Goal: Transaction & Acquisition: Purchase product/service

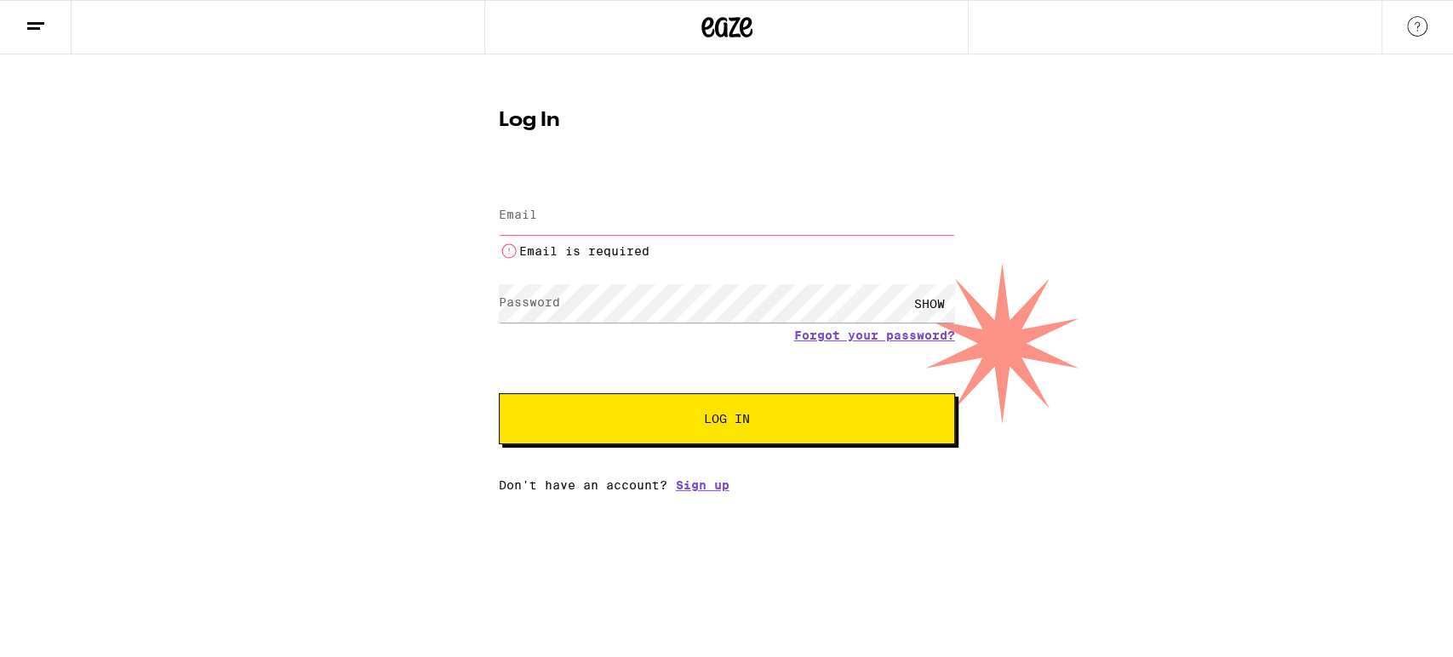
type input "[EMAIL_ADDRESS][DOMAIN_NAME]"
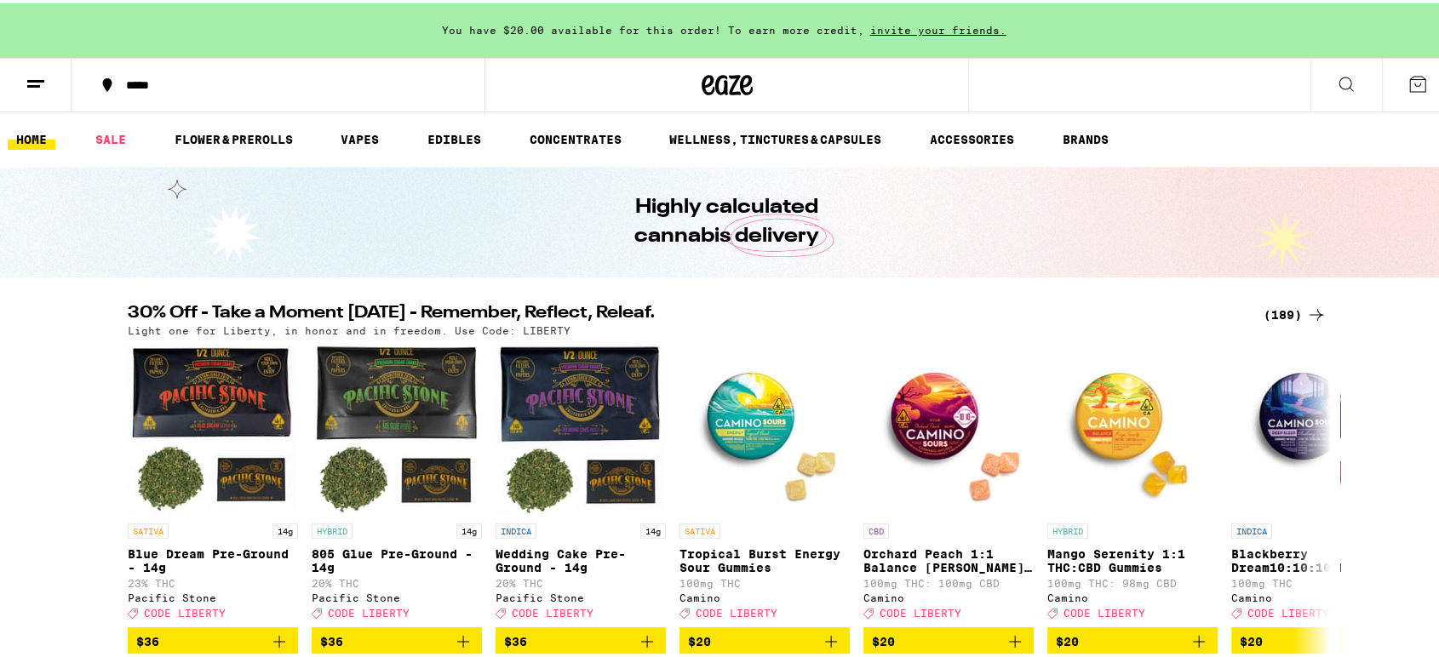
click at [1038, 262] on div "Highly calculated cannabis delivery" at bounding box center [727, 218] width 654 height 111
click at [97, 129] on link "SALE" at bounding box center [111, 136] width 48 height 20
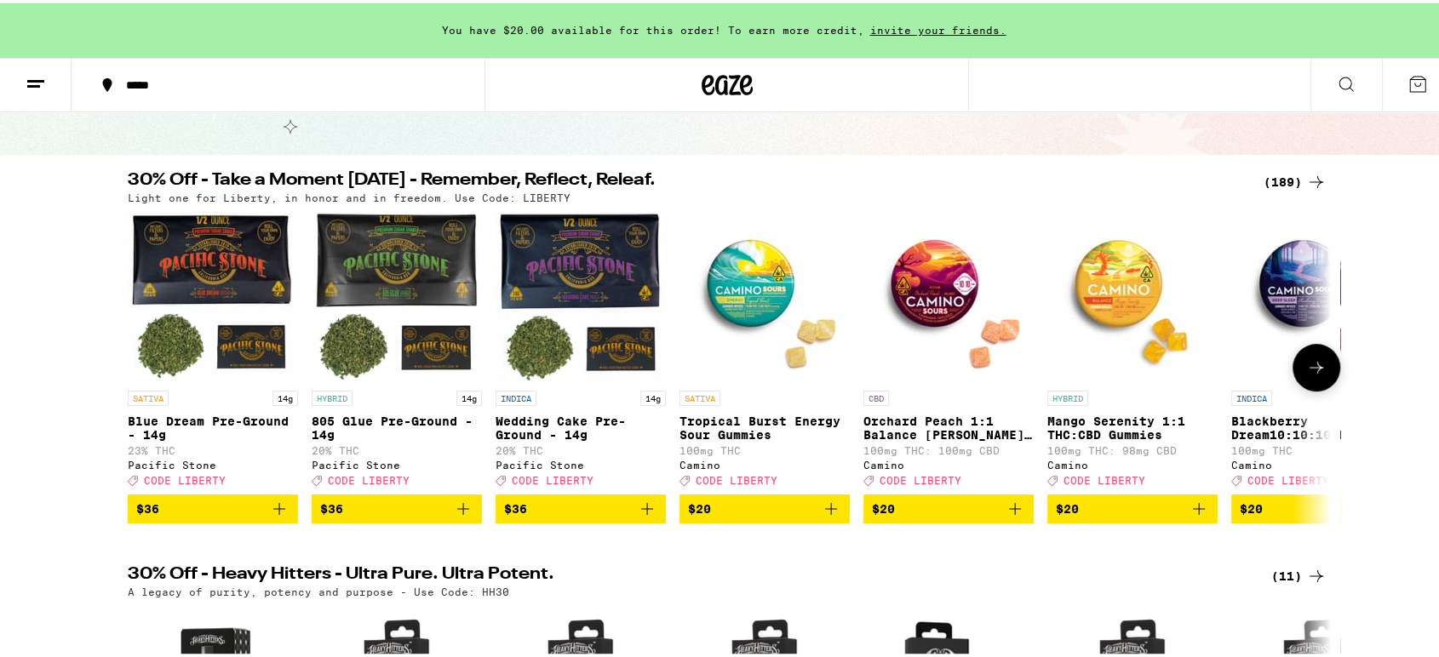
scroll to position [95, 0]
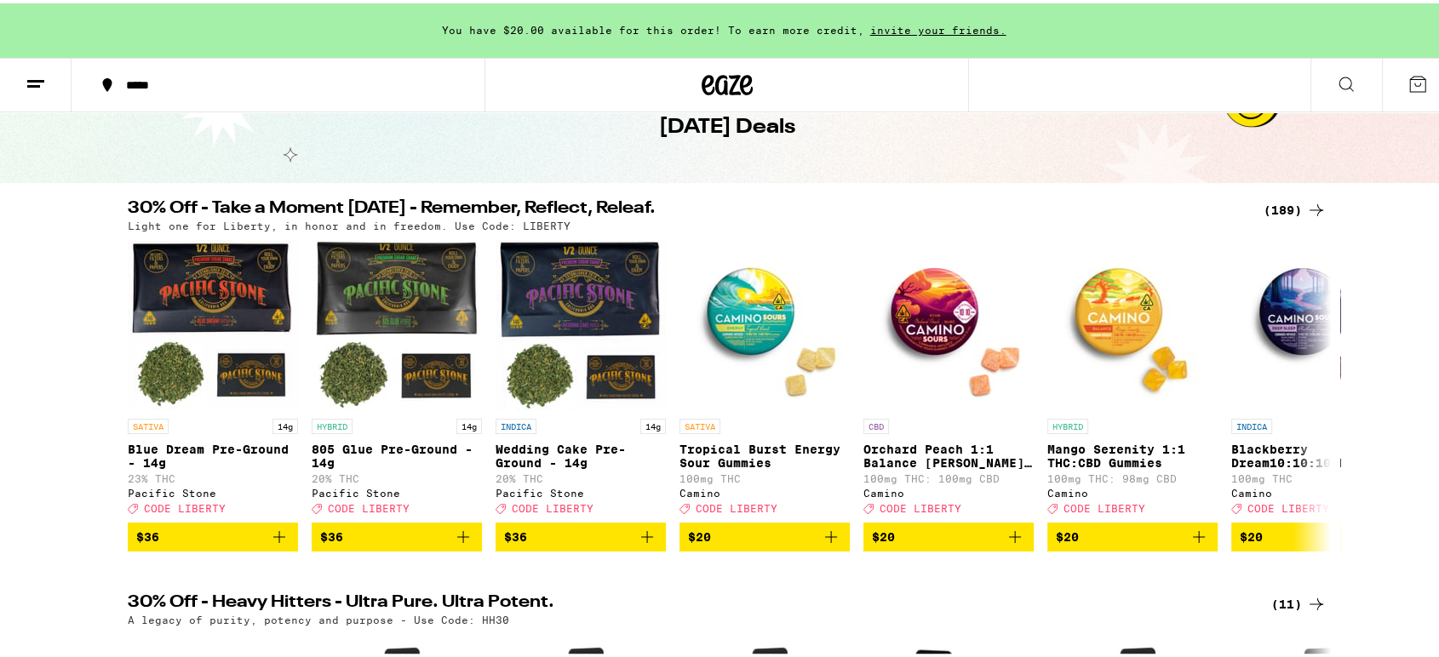
click at [1276, 205] on div "(189)" at bounding box center [1295, 207] width 63 height 20
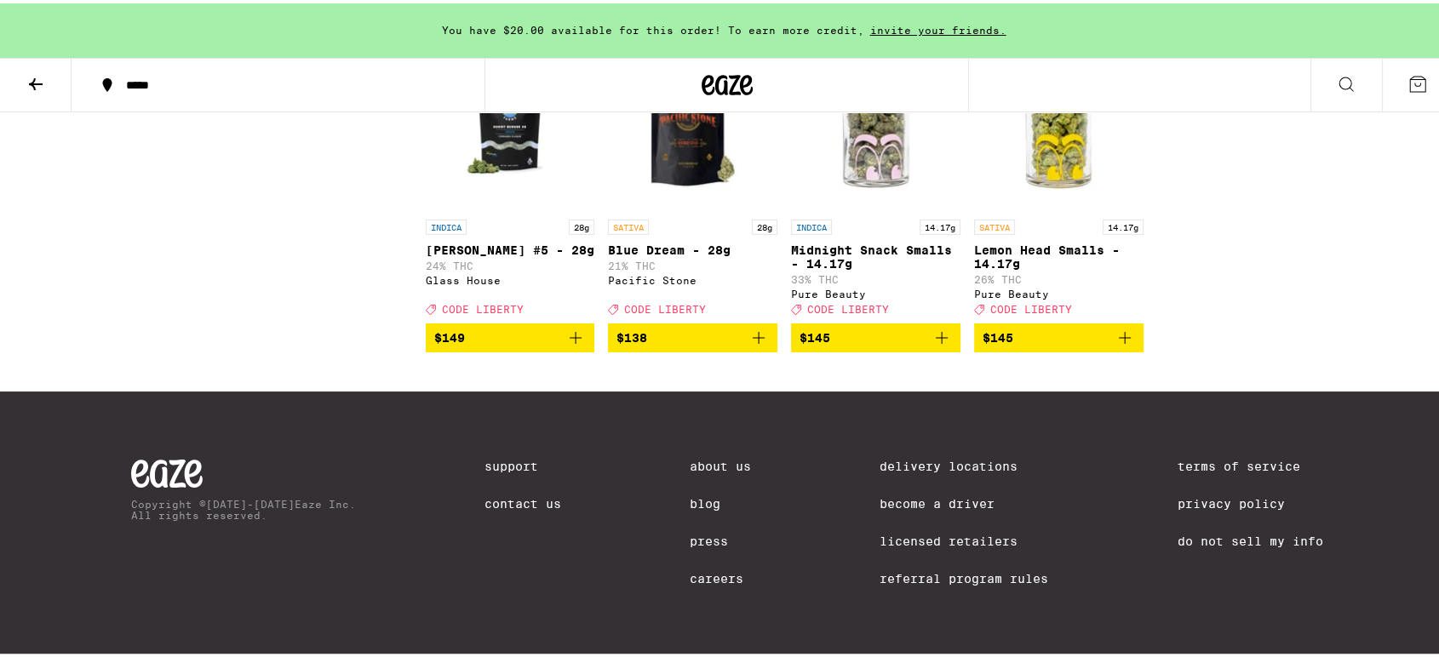
scroll to position [12669, 0]
click at [30, 72] on icon at bounding box center [36, 81] width 20 height 20
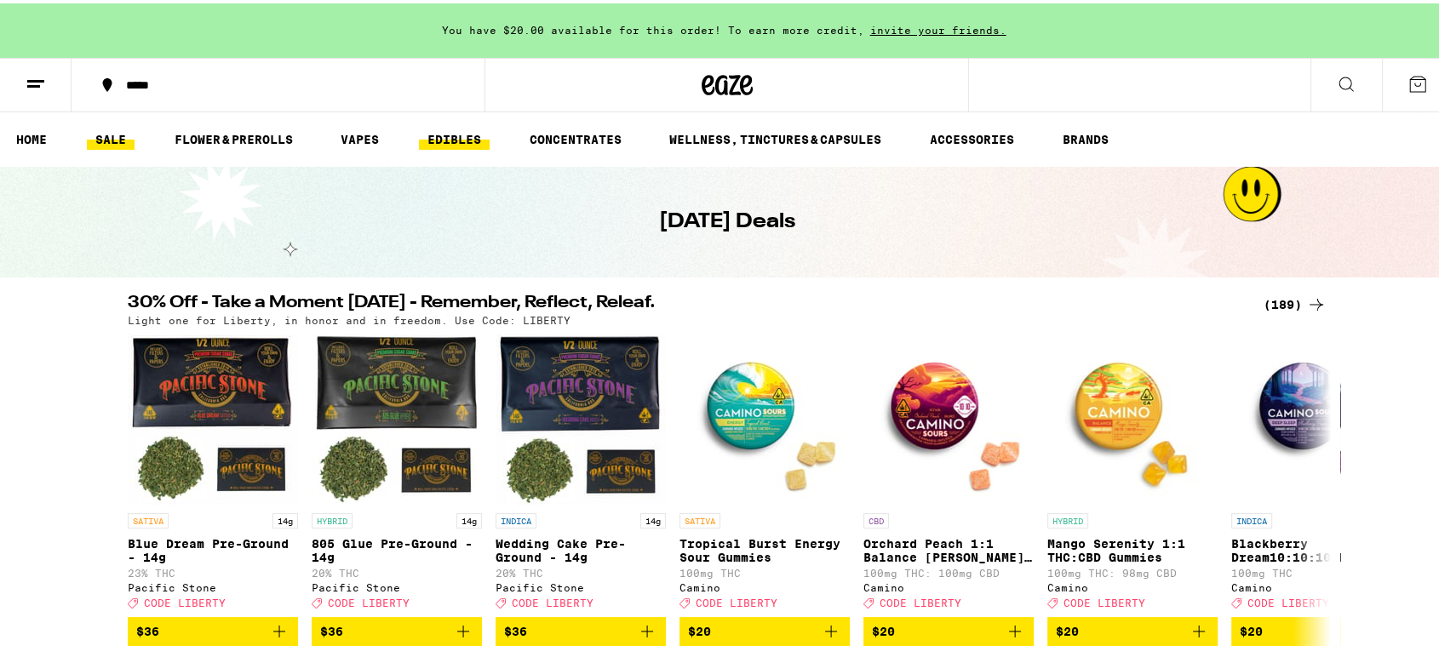
click at [456, 132] on link "EDIBLES" at bounding box center [454, 136] width 71 height 20
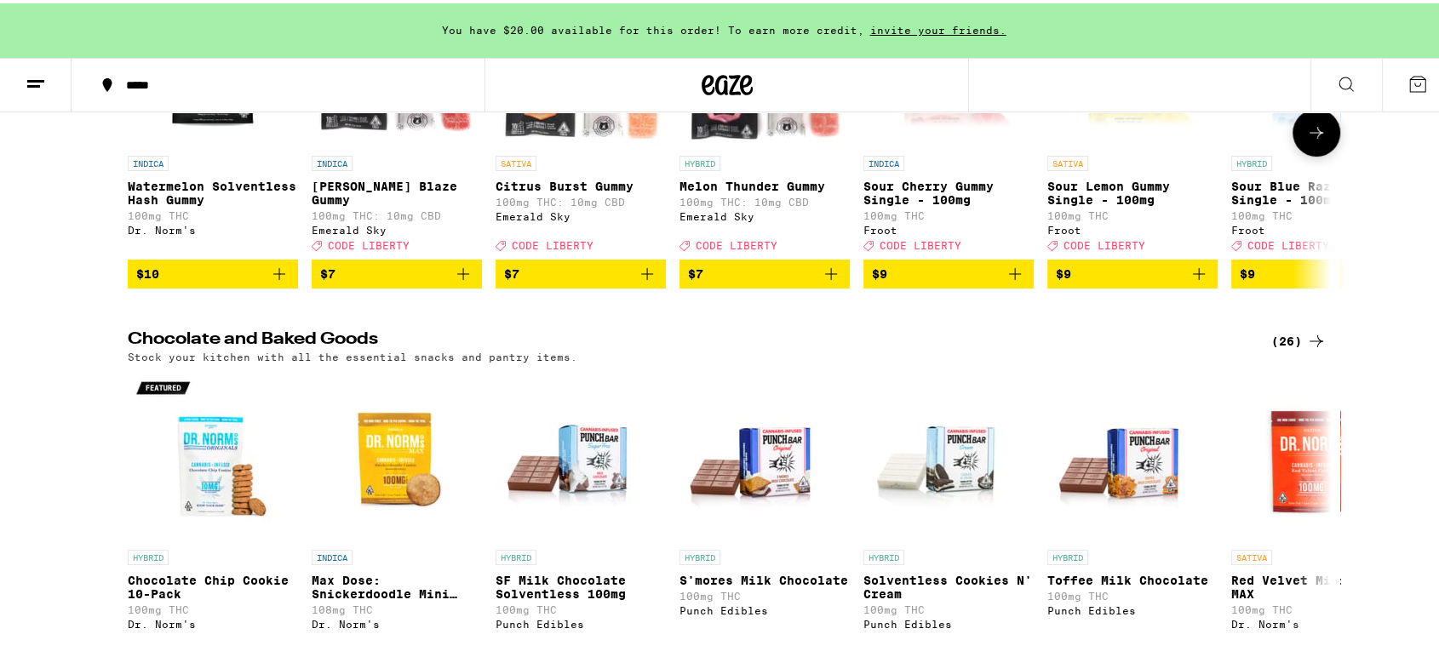
scroll to position [473, 0]
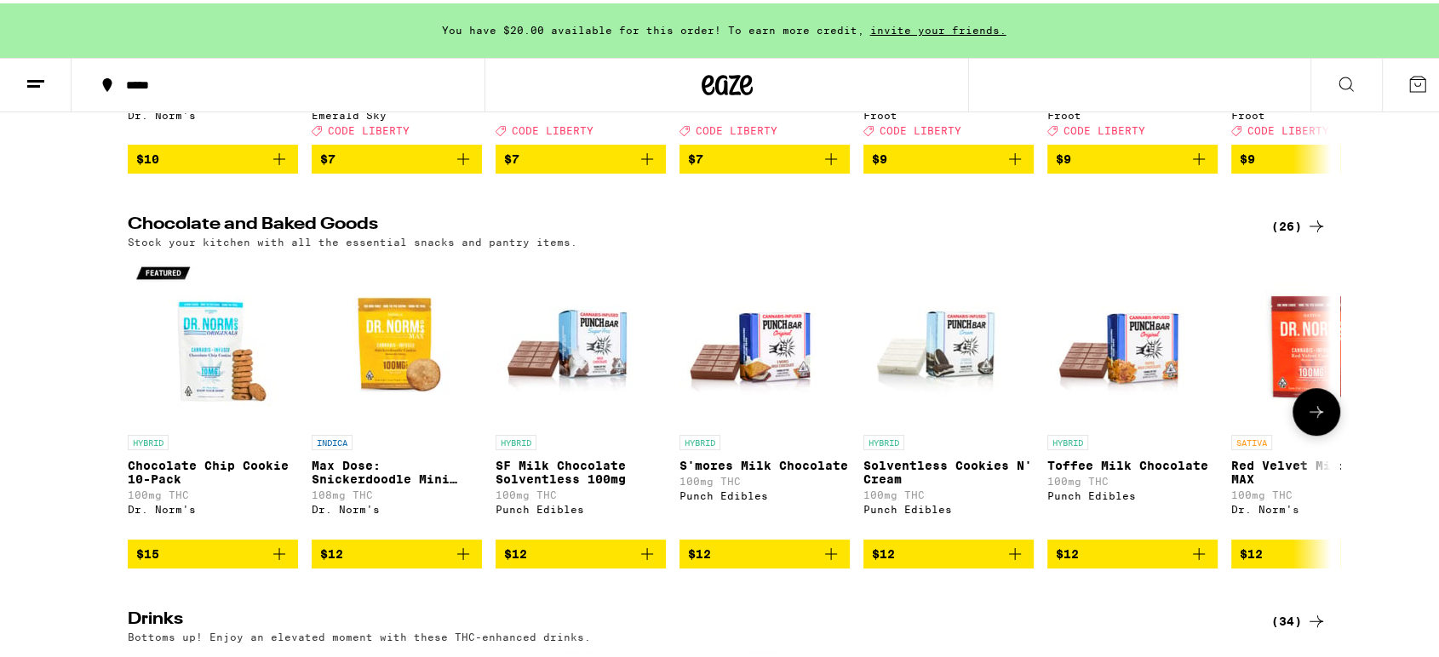
click at [1189, 561] on icon "Add to bag" at bounding box center [1199, 551] width 20 height 20
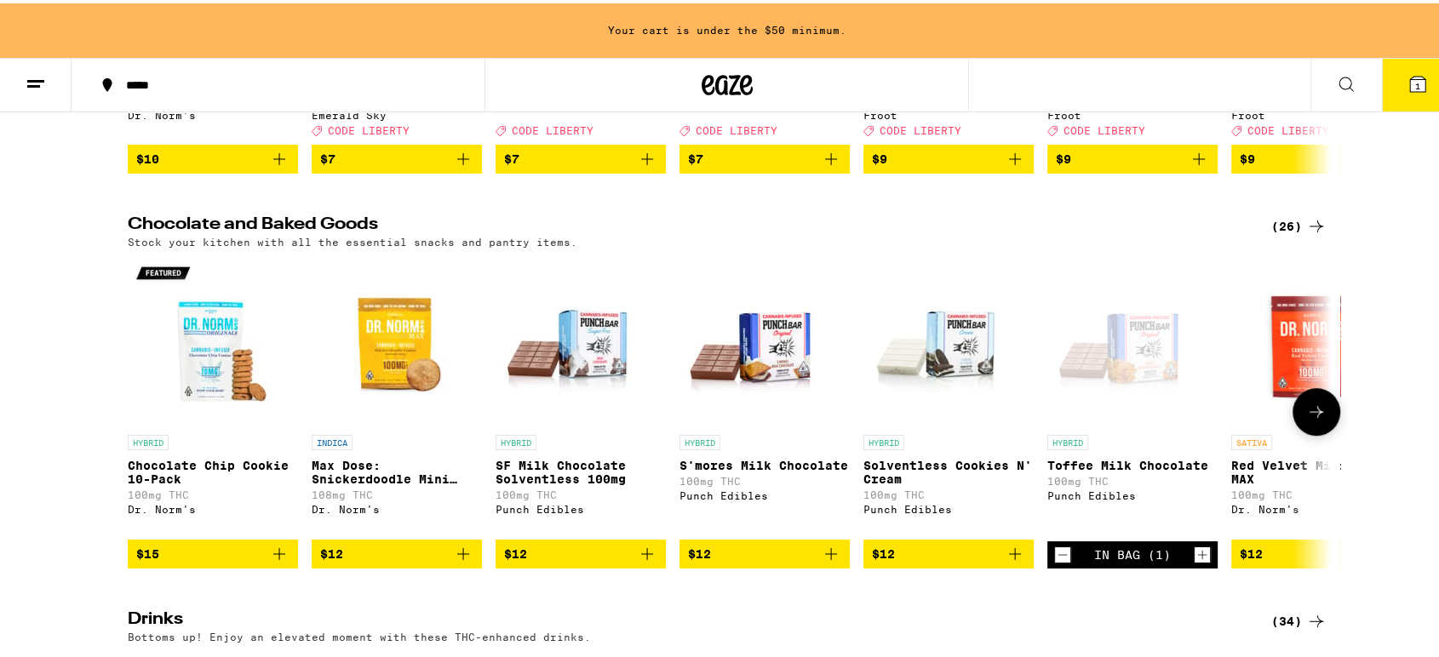
click at [1195, 562] on icon "Increment" at bounding box center [1202, 552] width 15 height 20
click at [1295, 232] on div "(26)" at bounding box center [1298, 223] width 55 height 20
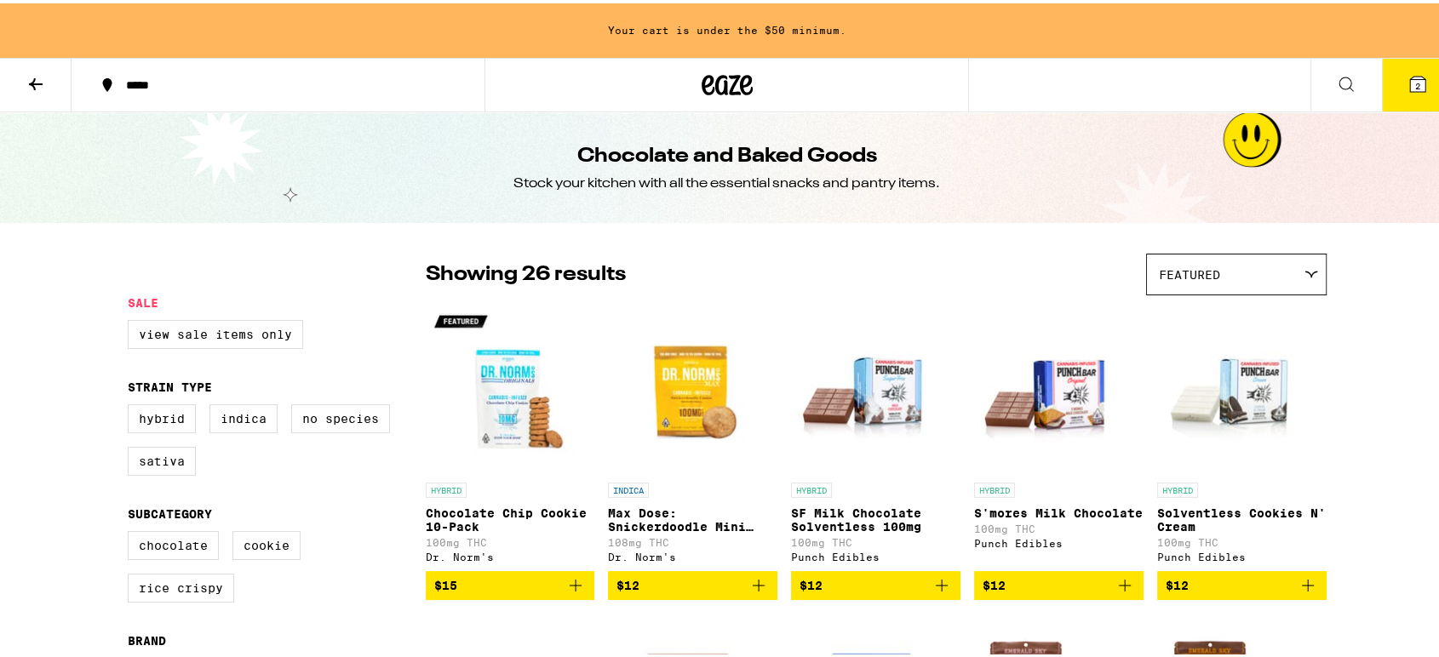
scroll to position [378, 0]
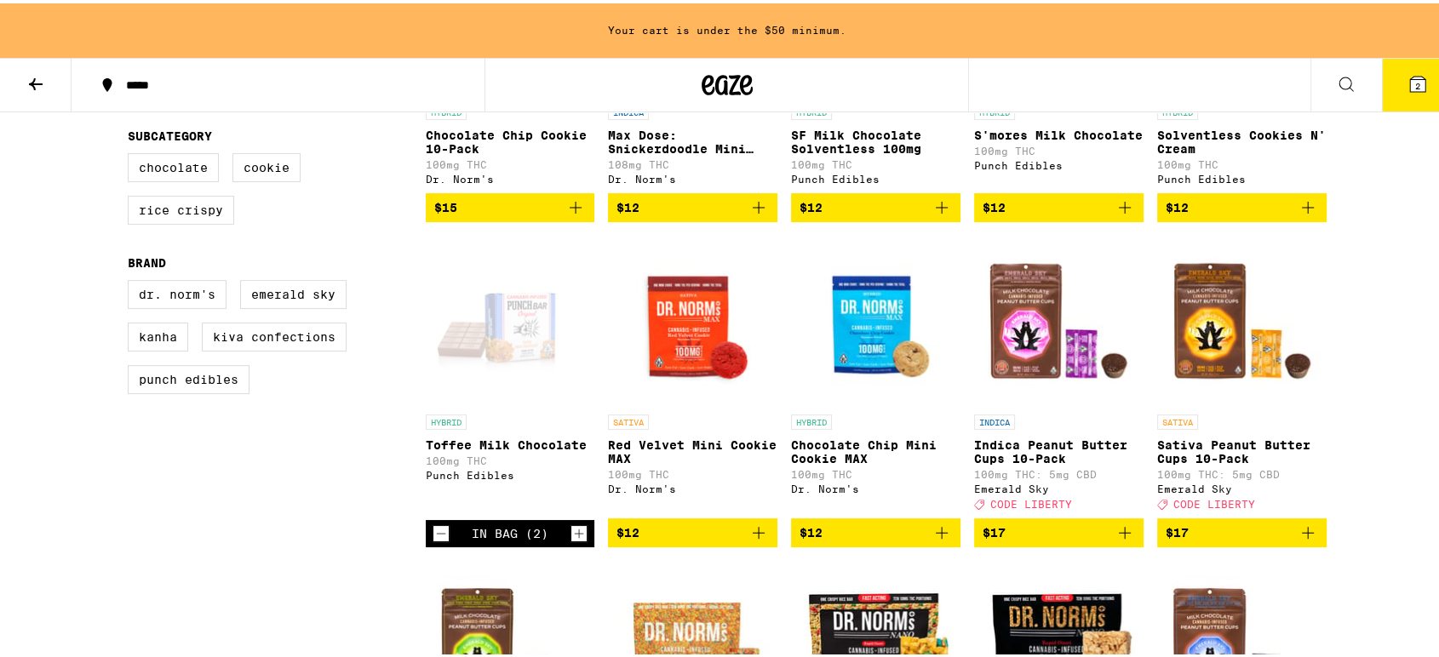
click at [512, 337] on div "Open page for Toffee Milk Chocolate from Punch Edibles" at bounding box center [510, 317] width 169 height 170
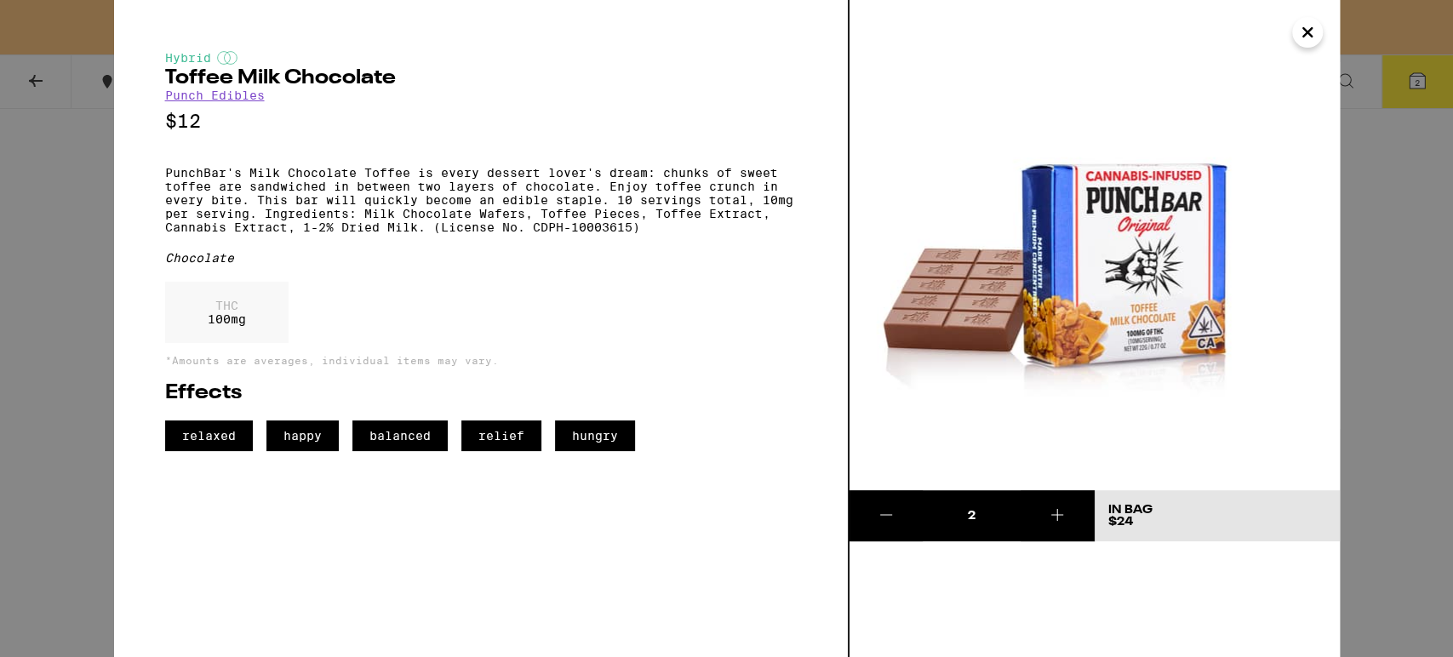
click at [891, 516] on icon at bounding box center [886, 515] width 20 height 20
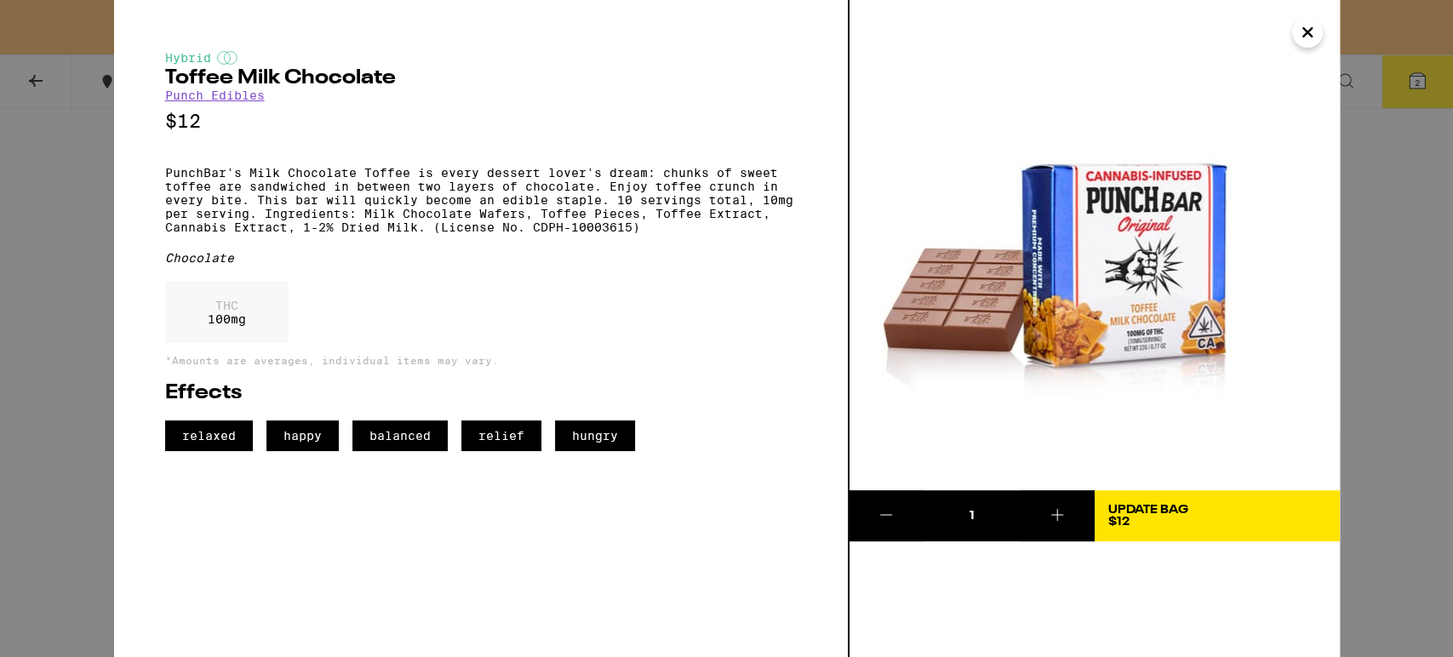
click at [891, 516] on icon at bounding box center [886, 515] width 20 height 20
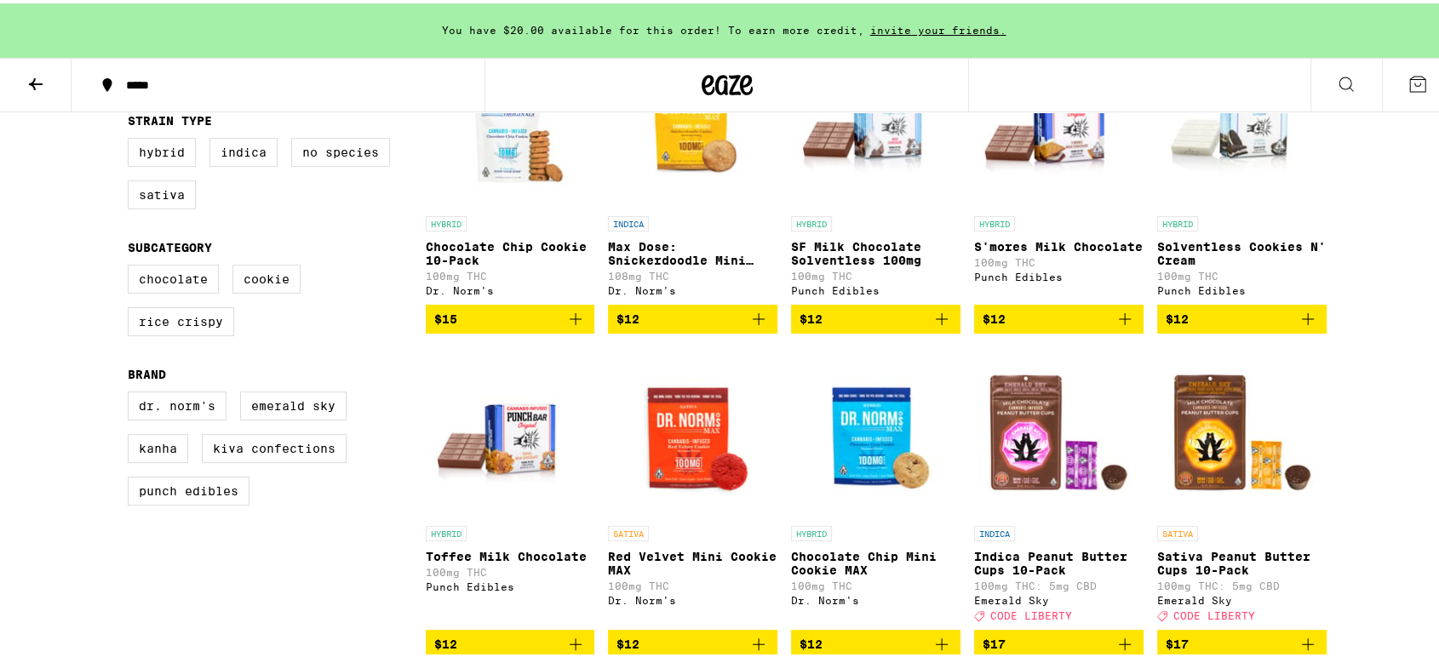
scroll to position [189, 0]
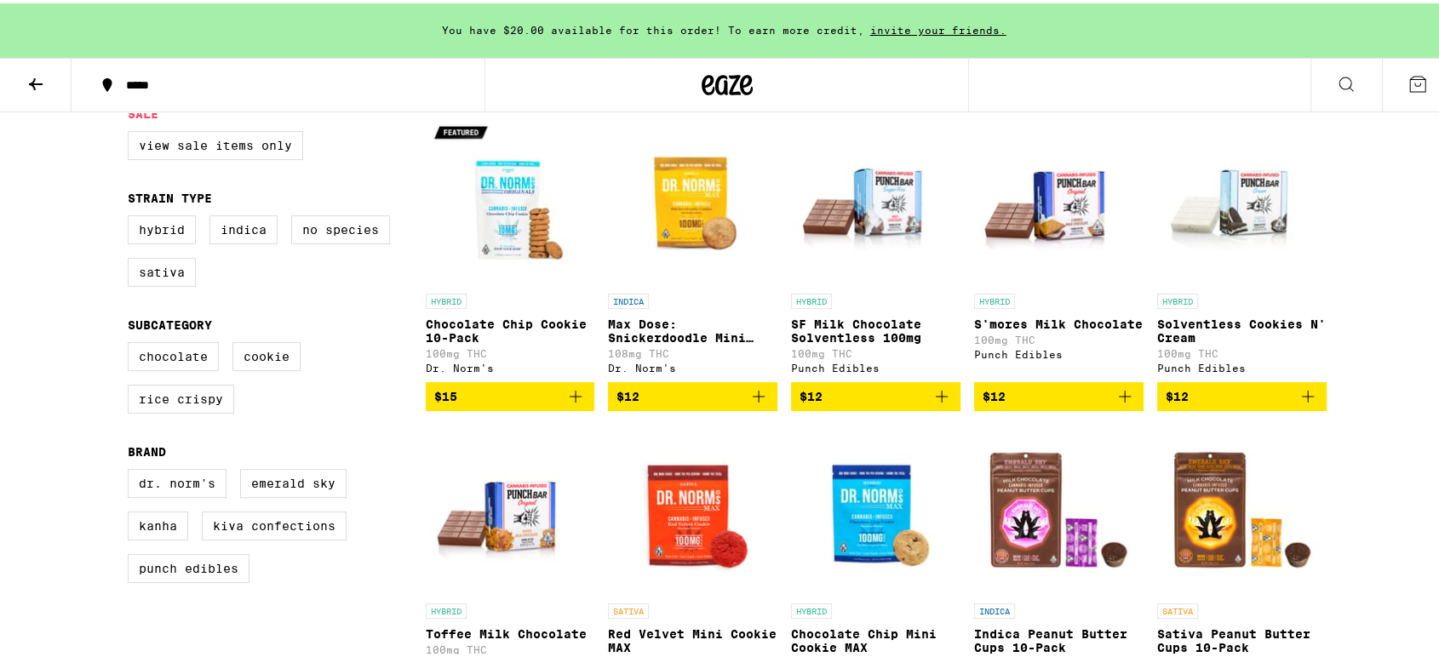
click at [529, 223] on img "Open page for Chocolate Chip Cookie 10-Pack from Dr. Norm's" at bounding box center [510, 197] width 169 height 170
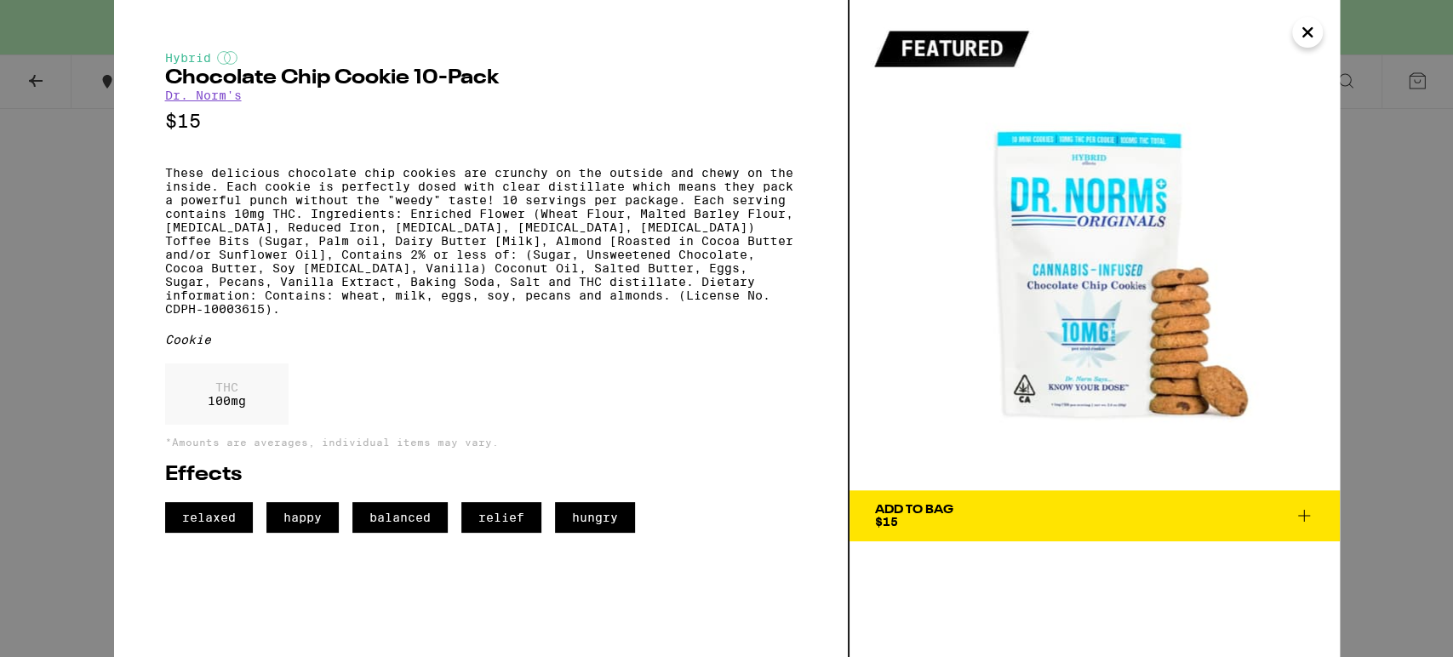
click at [1315, 36] on icon "Close" at bounding box center [1308, 33] width 20 height 26
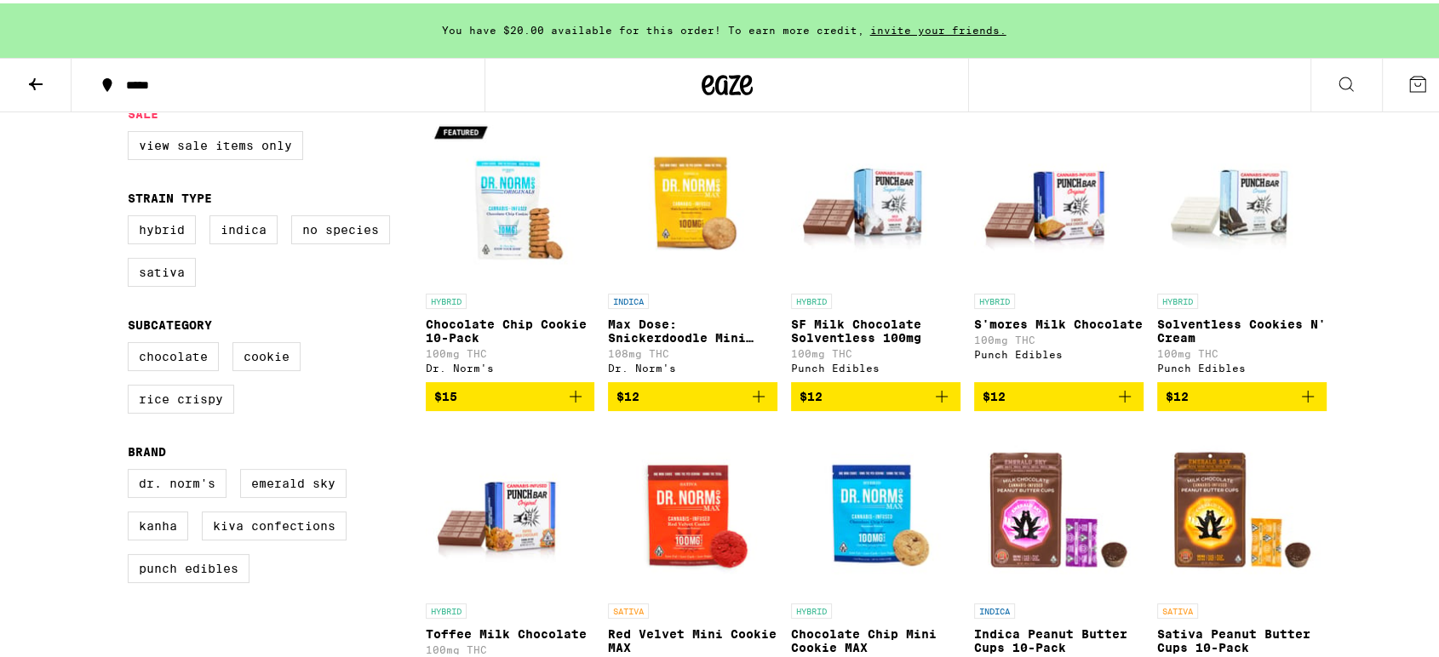
click at [1049, 208] on img "Open page for S'mores Milk Chocolate from Punch Edibles" at bounding box center [1058, 197] width 169 height 170
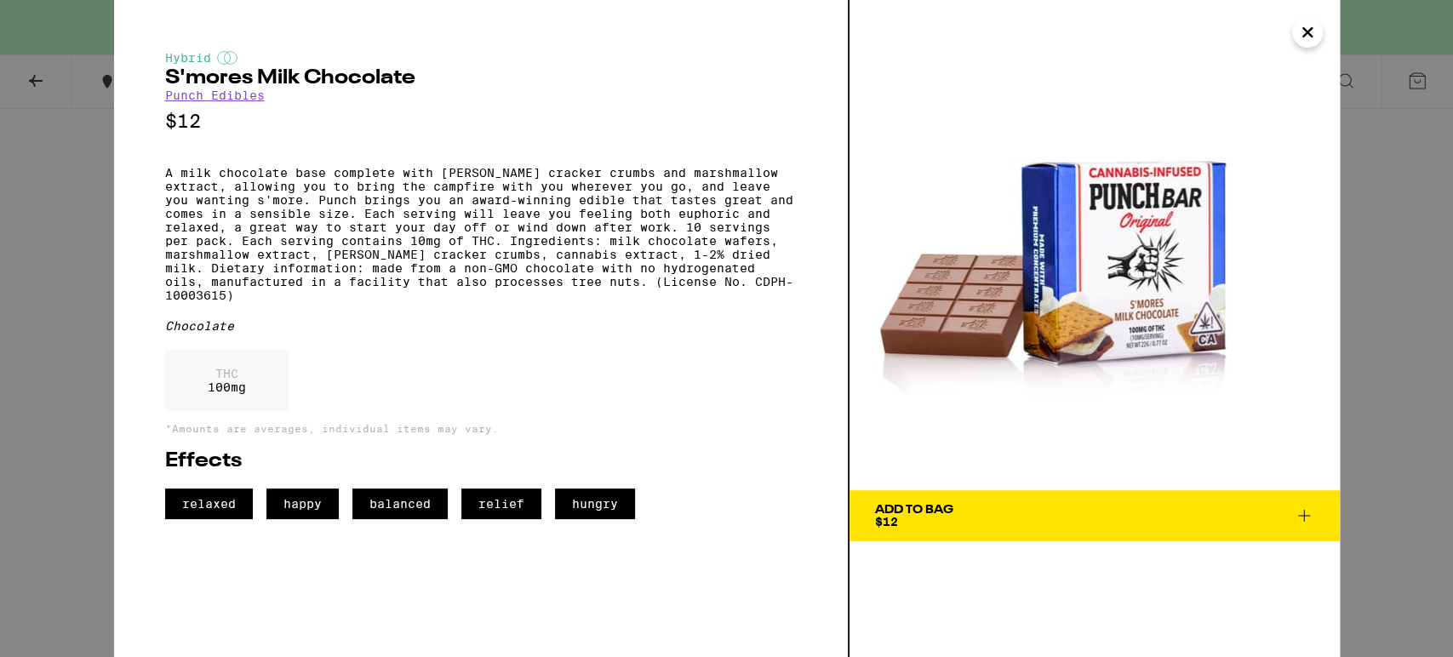
click at [1307, 513] on icon at bounding box center [1304, 516] width 20 height 20
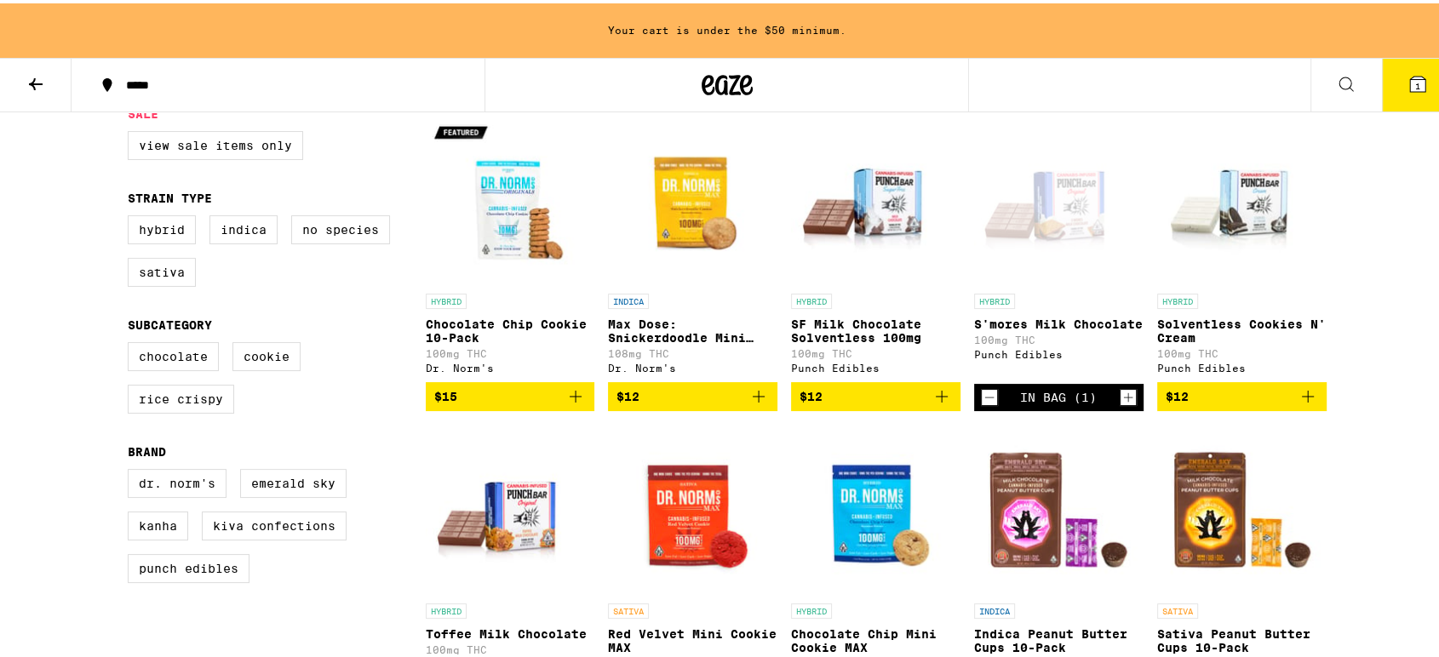
click at [1125, 393] on icon "Increment" at bounding box center [1128, 394] width 15 height 20
click at [44, 77] on icon at bounding box center [36, 81] width 20 height 20
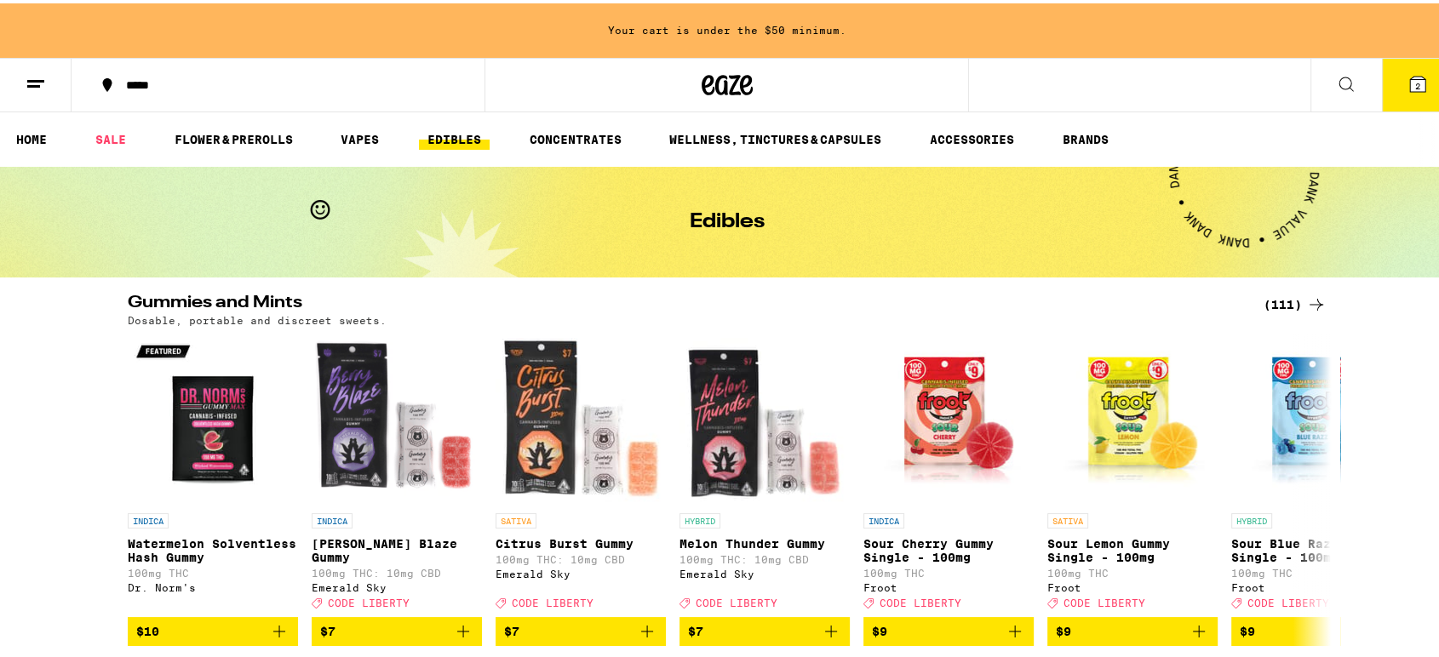
click at [1281, 303] on div "(111)" at bounding box center [1295, 301] width 63 height 20
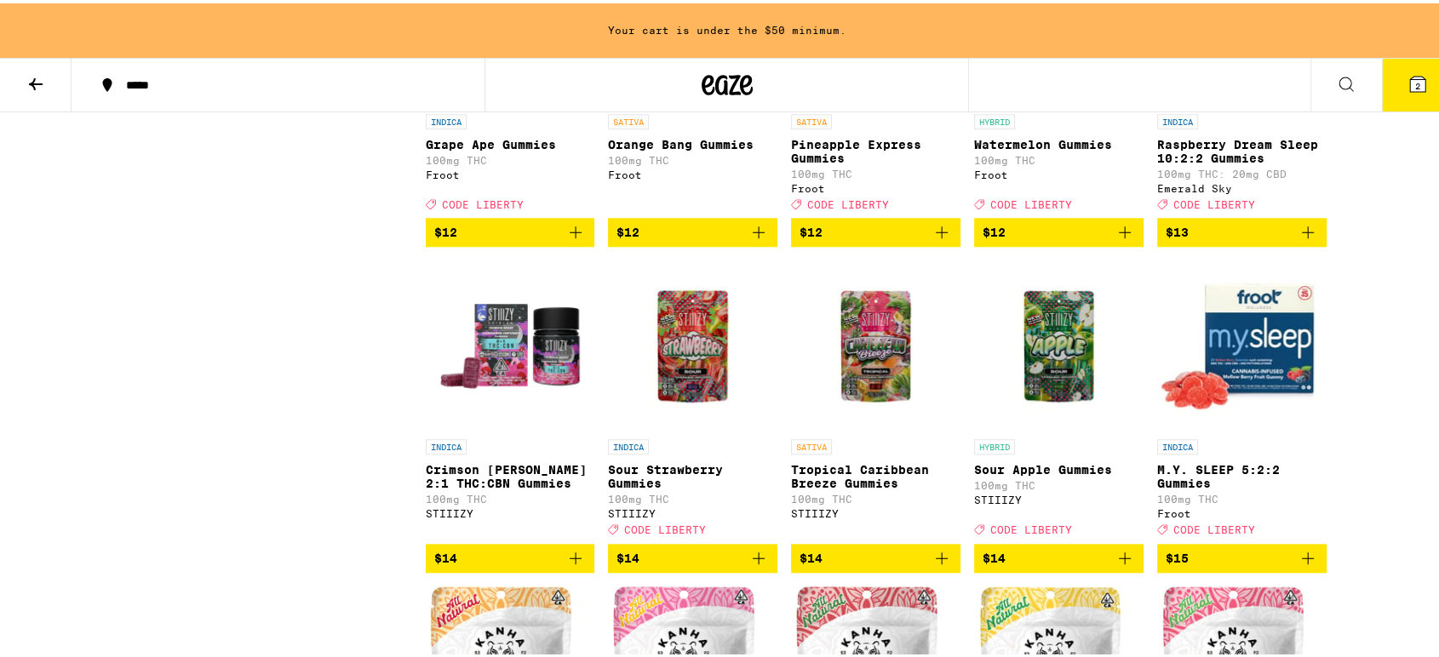
scroll to position [1703, 0]
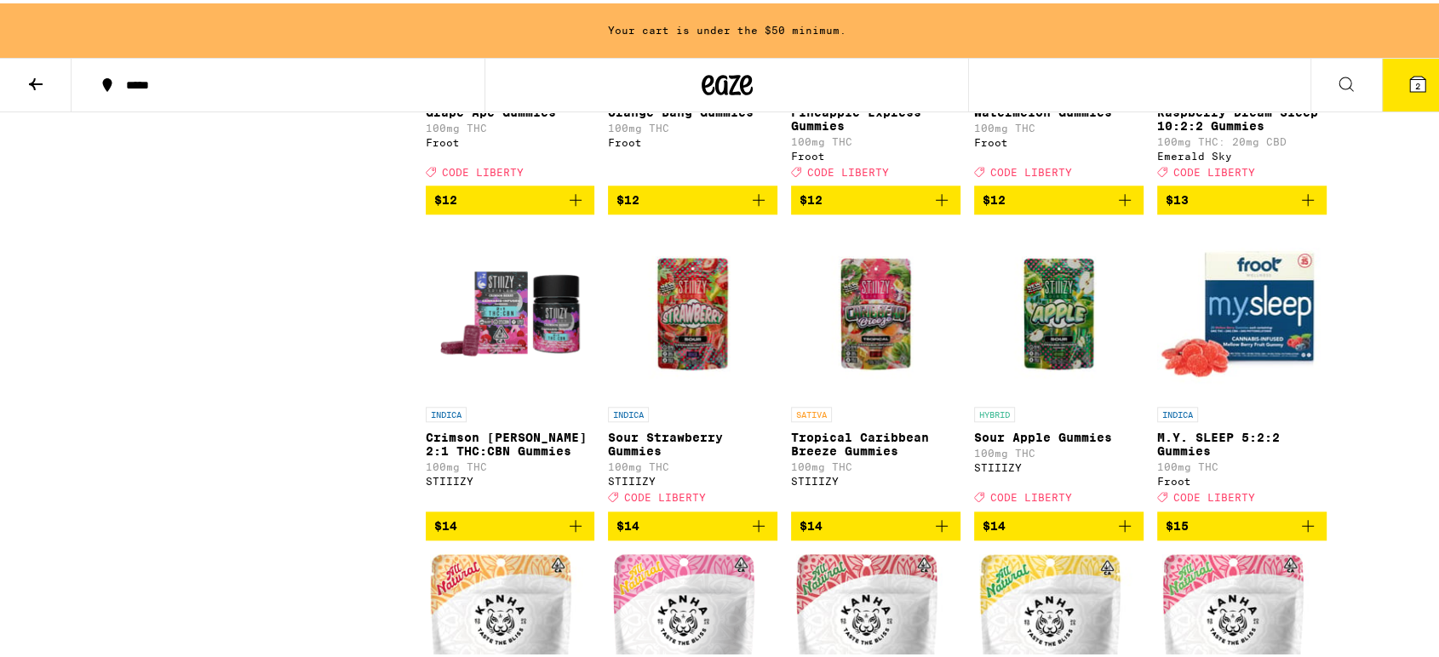
click at [1047, 380] on img "Open page for Sour Apple Gummies from STIIIZY" at bounding box center [1058, 310] width 169 height 170
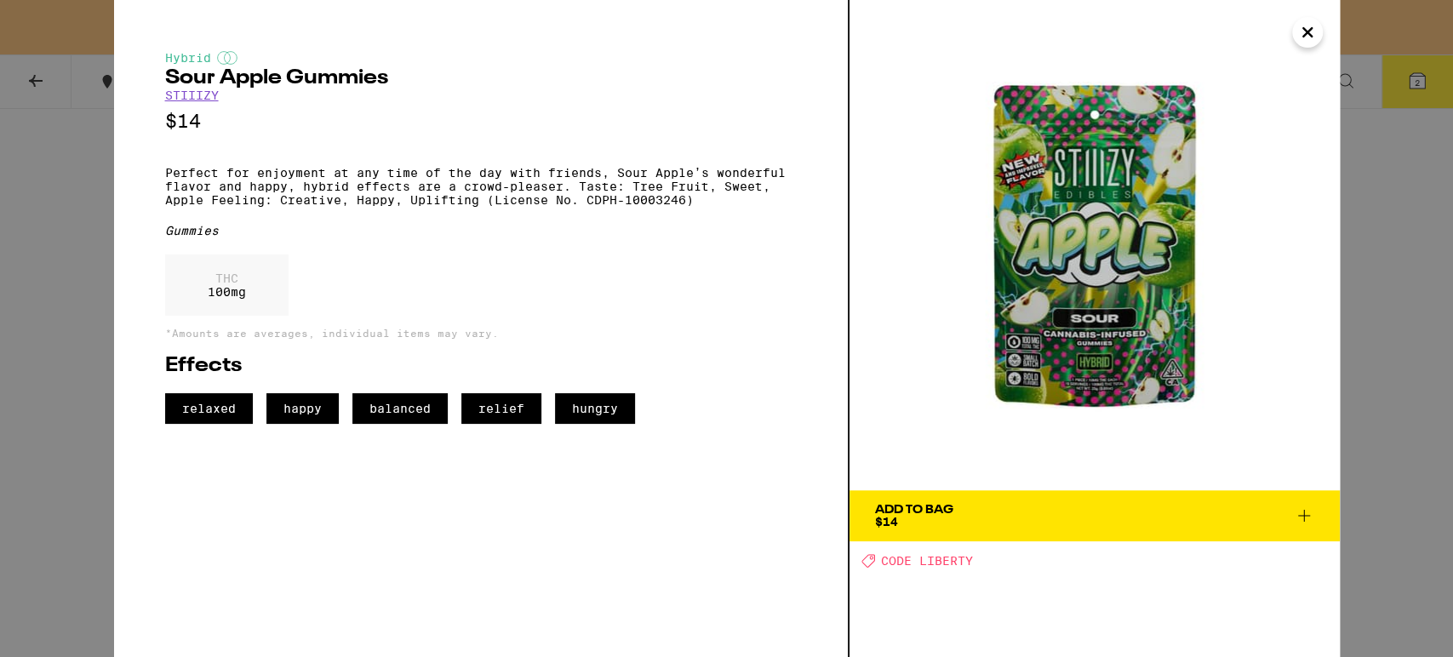
drag, startPoint x: 1312, startPoint y: 30, endPoint x: 1230, endPoint y: 129, distance: 128.2
click at [1309, 32] on icon "Close" at bounding box center [1308, 33] width 20 height 26
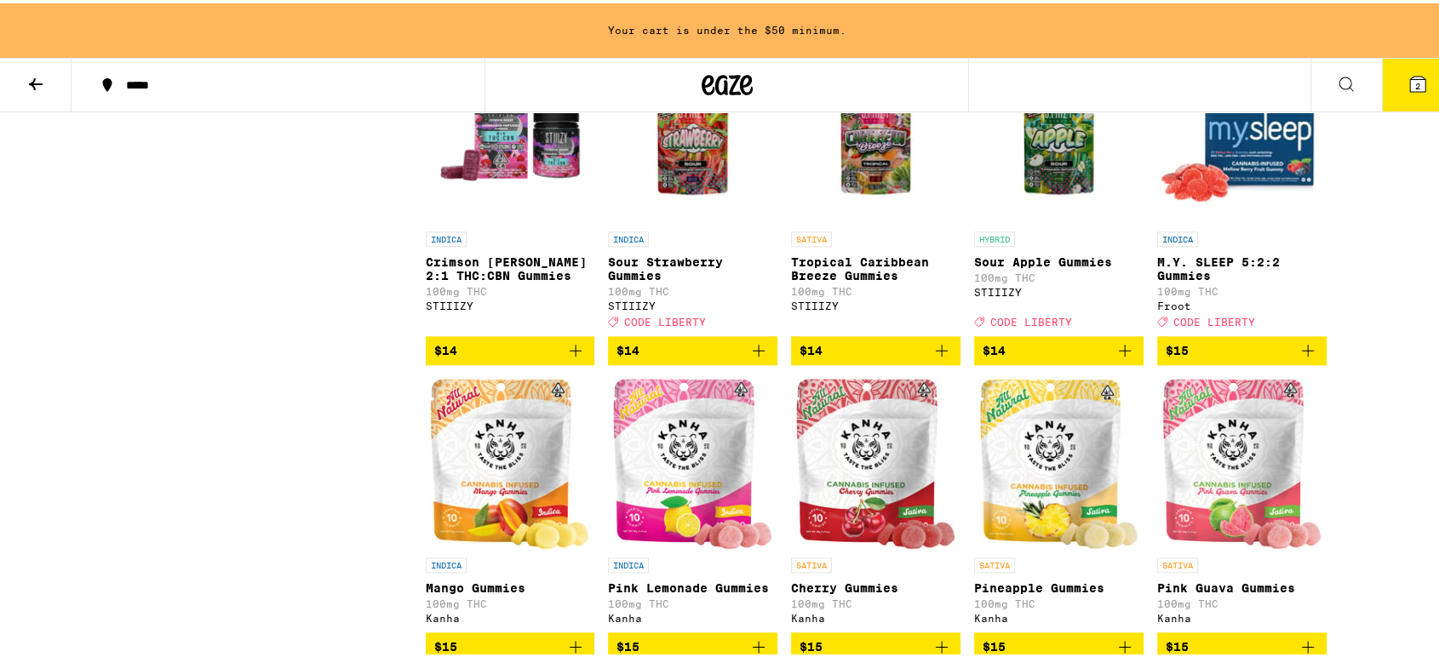
scroll to position [1797, 0]
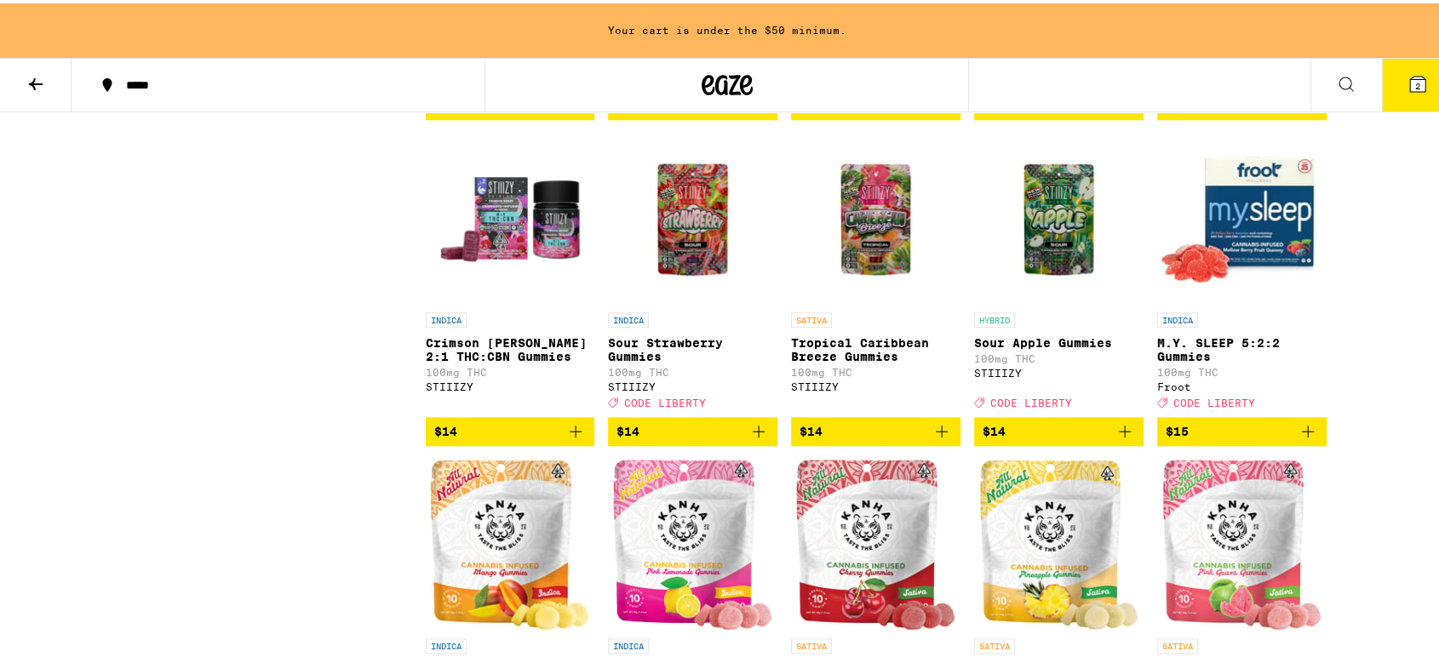
click at [1302, 434] on icon "Add to bag" at bounding box center [1308, 428] width 12 height 12
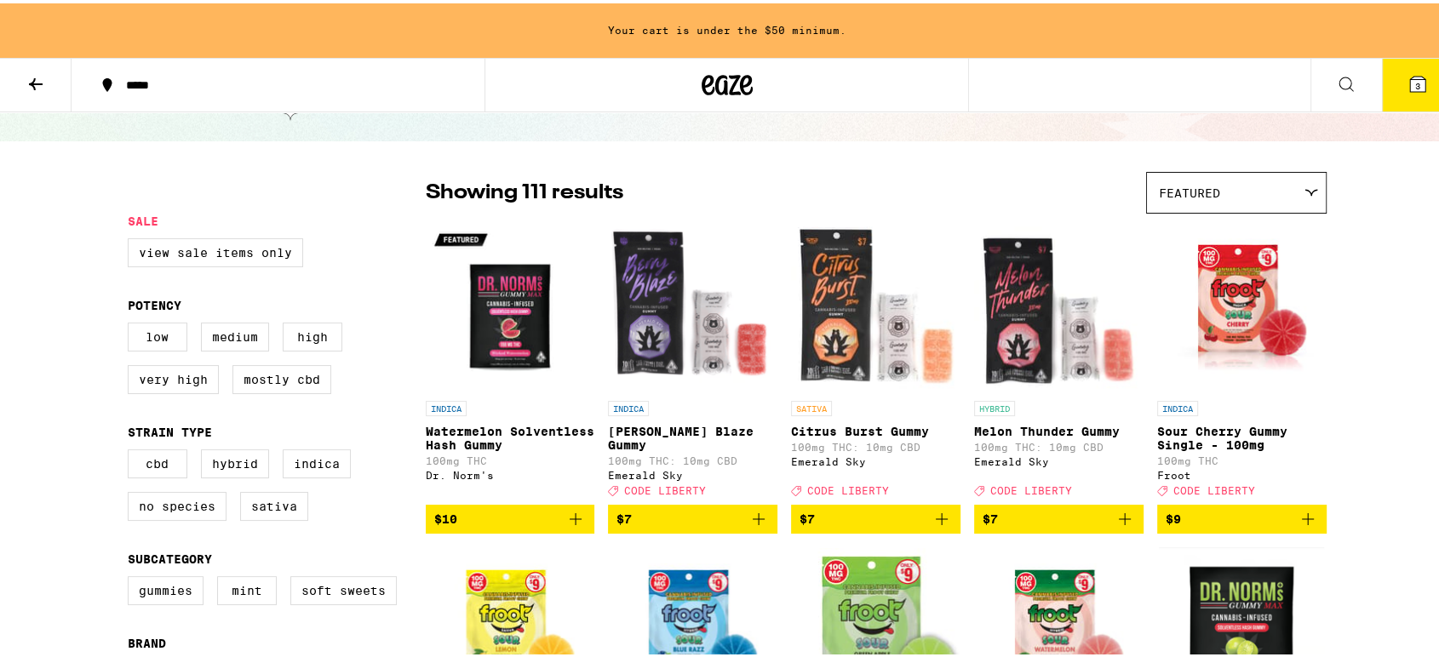
scroll to position [0, 0]
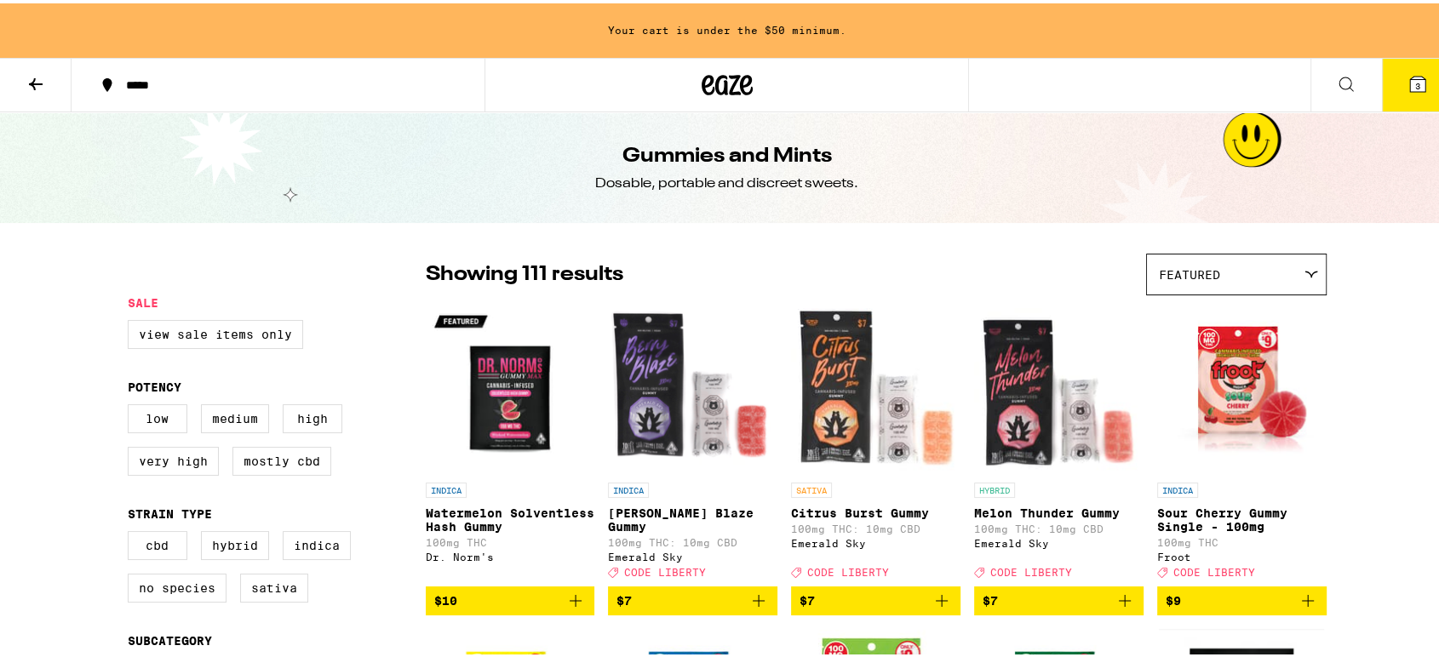
drag, startPoint x: 1022, startPoint y: 448, endPoint x: 746, endPoint y: 261, distance: 333.0
click at [746, 261] on div "Showing 111 results Featured Featured Price: Low to High Price: High to Low" at bounding box center [876, 271] width 901 height 42
drag, startPoint x: 27, startPoint y: 72, endPoint x: 32, endPoint y: 81, distance: 9.9
click at [24, 77] on button at bounding box center [36, 82] width 72 height 54
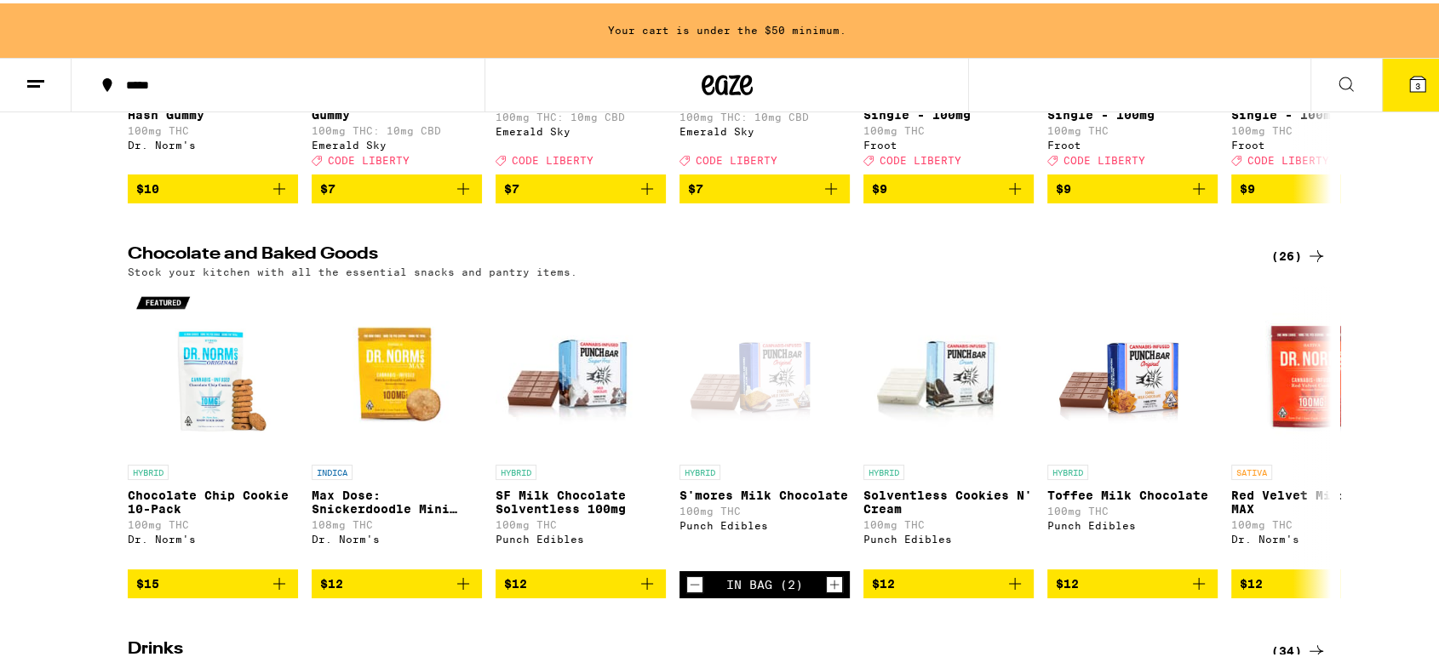
scroll to position [473, 0]
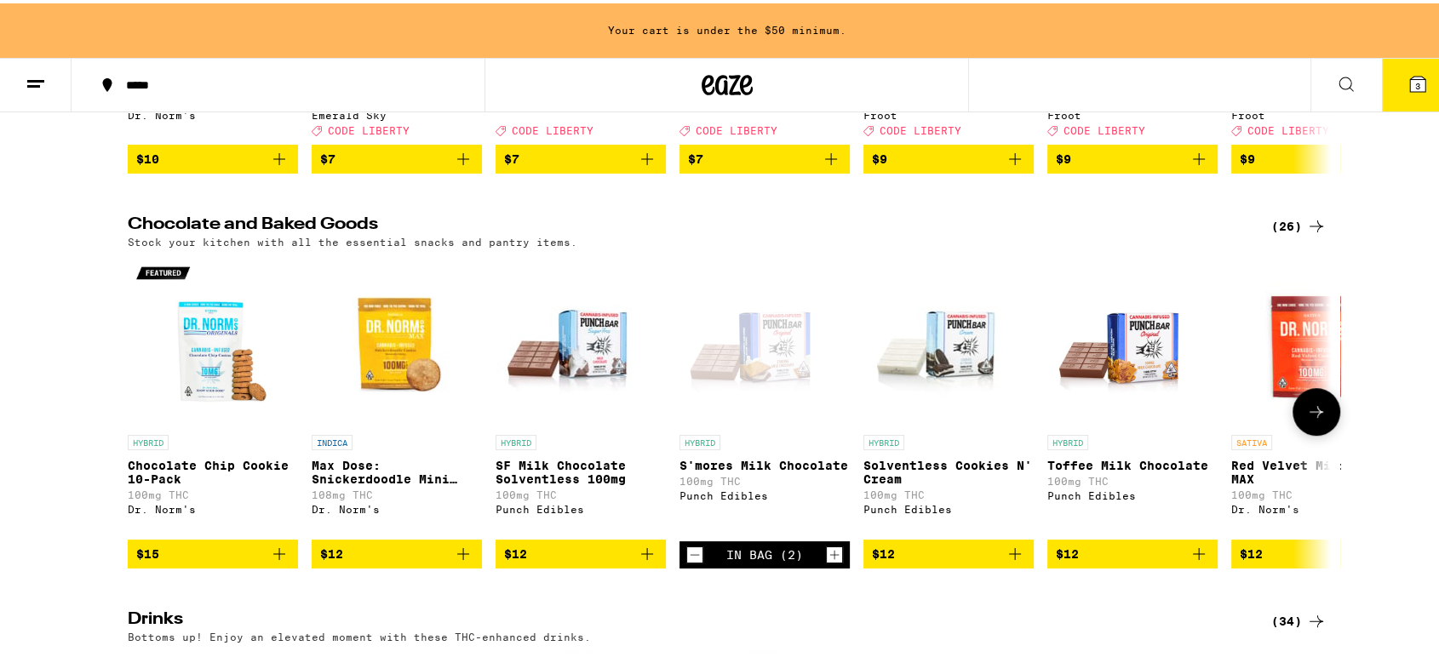
click at [215, 374] on img "Open page for Chocolate Chip Cookie 10-Pack from Dr. Norm's" at bounding box center [213, 338] width 170 height 170
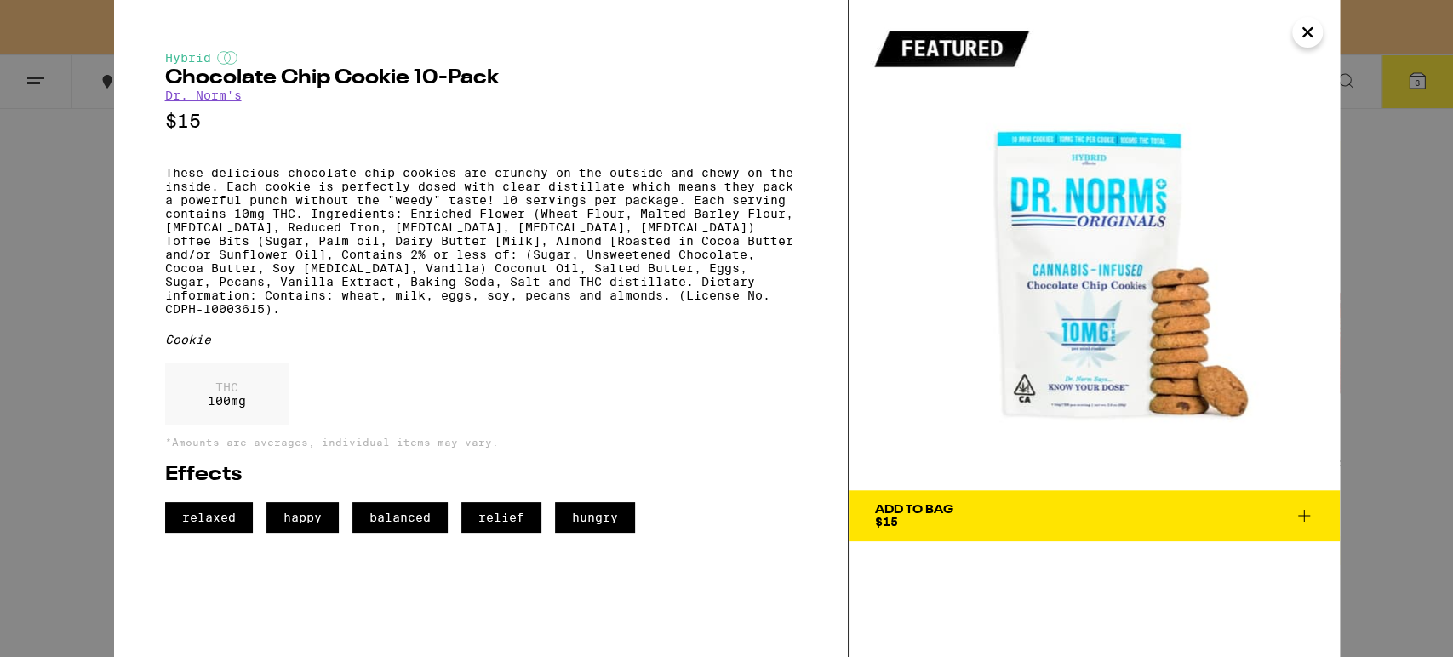
click at [1046, 516] on span "Add To Bag $15" at bounding box center [1094, 516] width 439 height 24
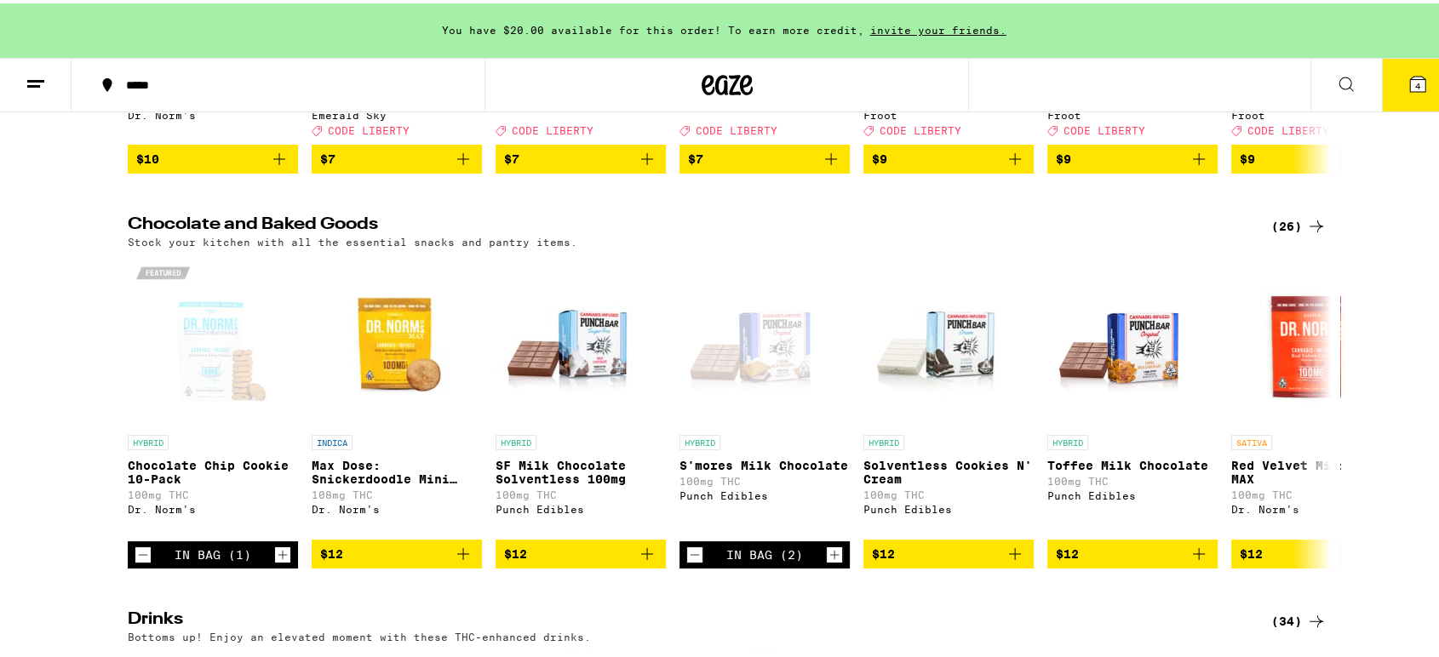
click at [1415, 79] on span "4" at bounding box center [1417, 82] width 5 height 10
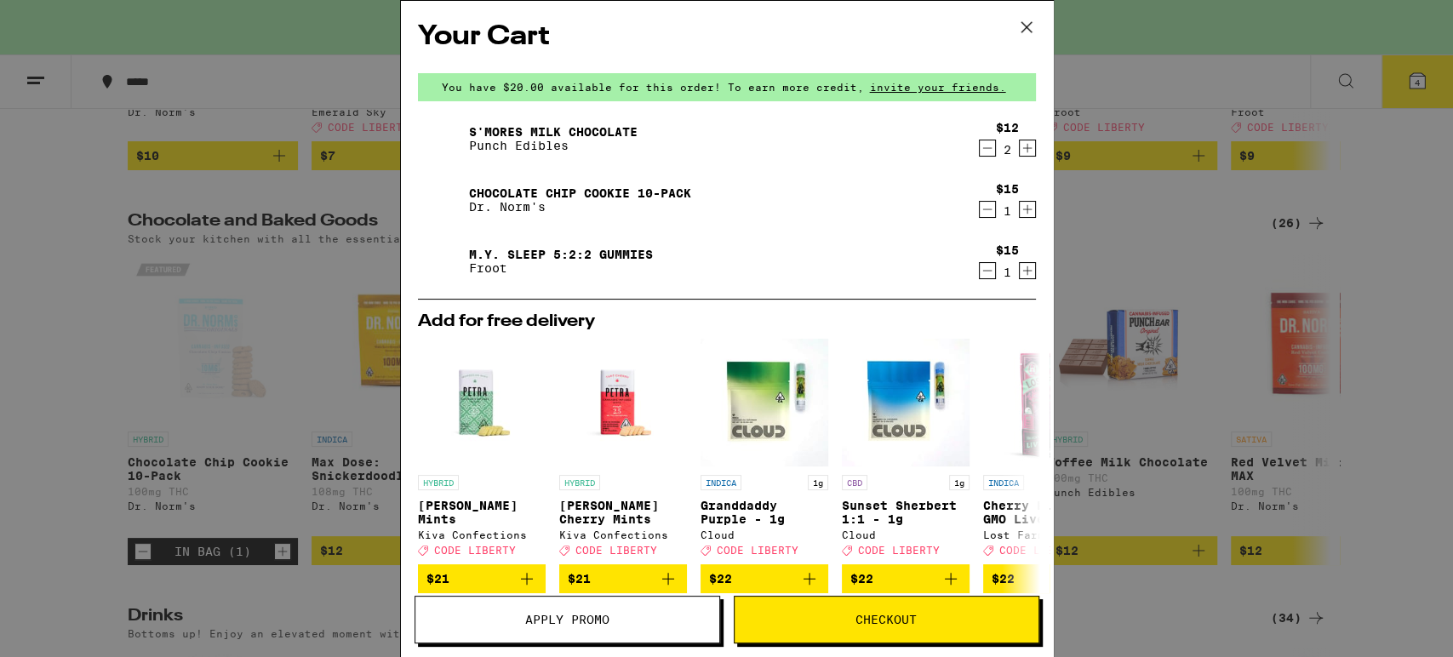
click at [613, 611] on button "Apply Promo" at bounding box center [568, 620] width 306 height 48
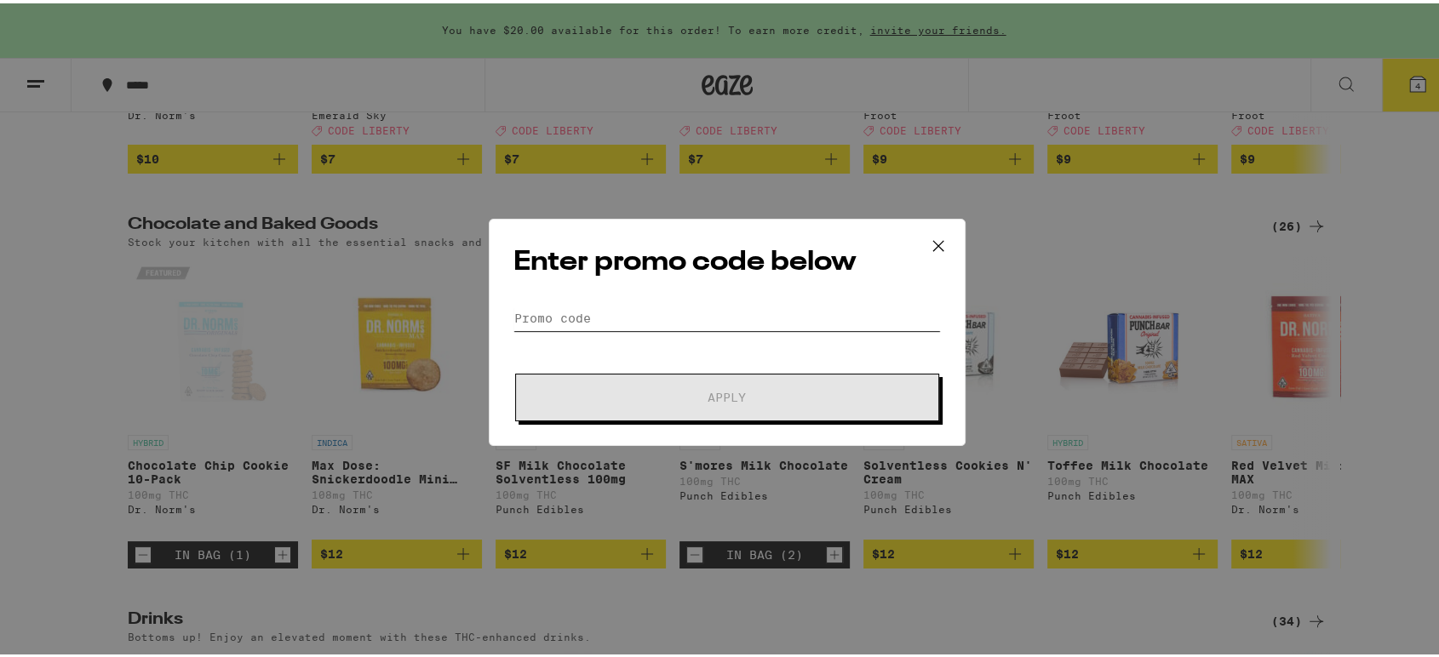
click at [708, 315] on input "Promo Code" at bounding box center [726, 315] width 427 height 26
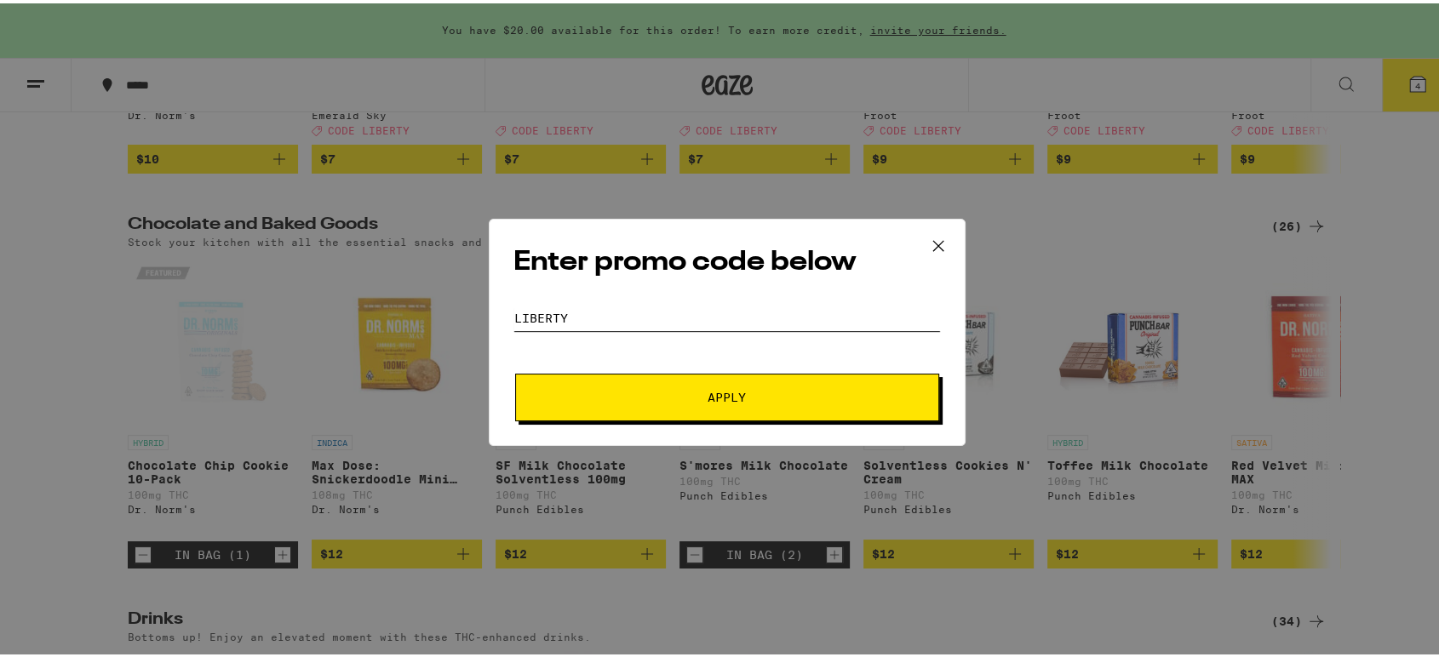
type input "liberty"
click at [760, 389] on span "Apply" at bounding box center [727, 394] width 307 height 12
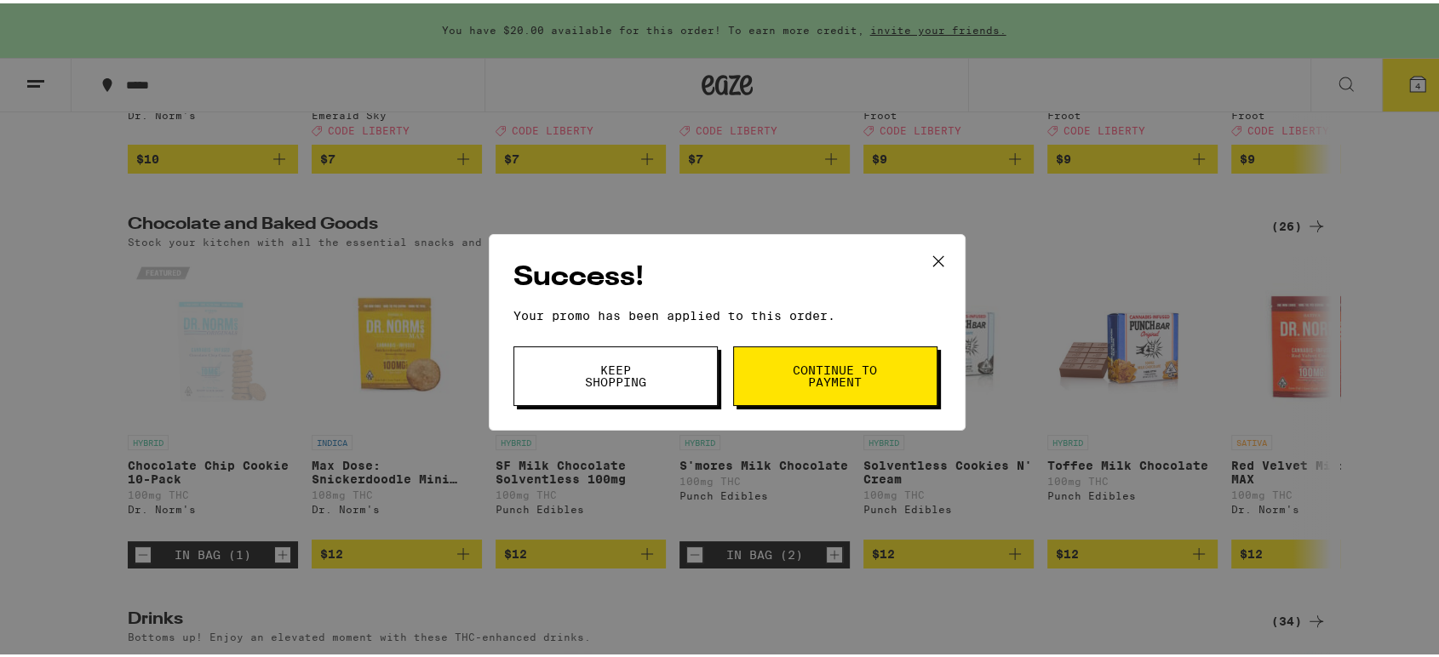
click at [828, 374] on span "Continue to payment" at bounding box center [835, 373] width 87 height 24
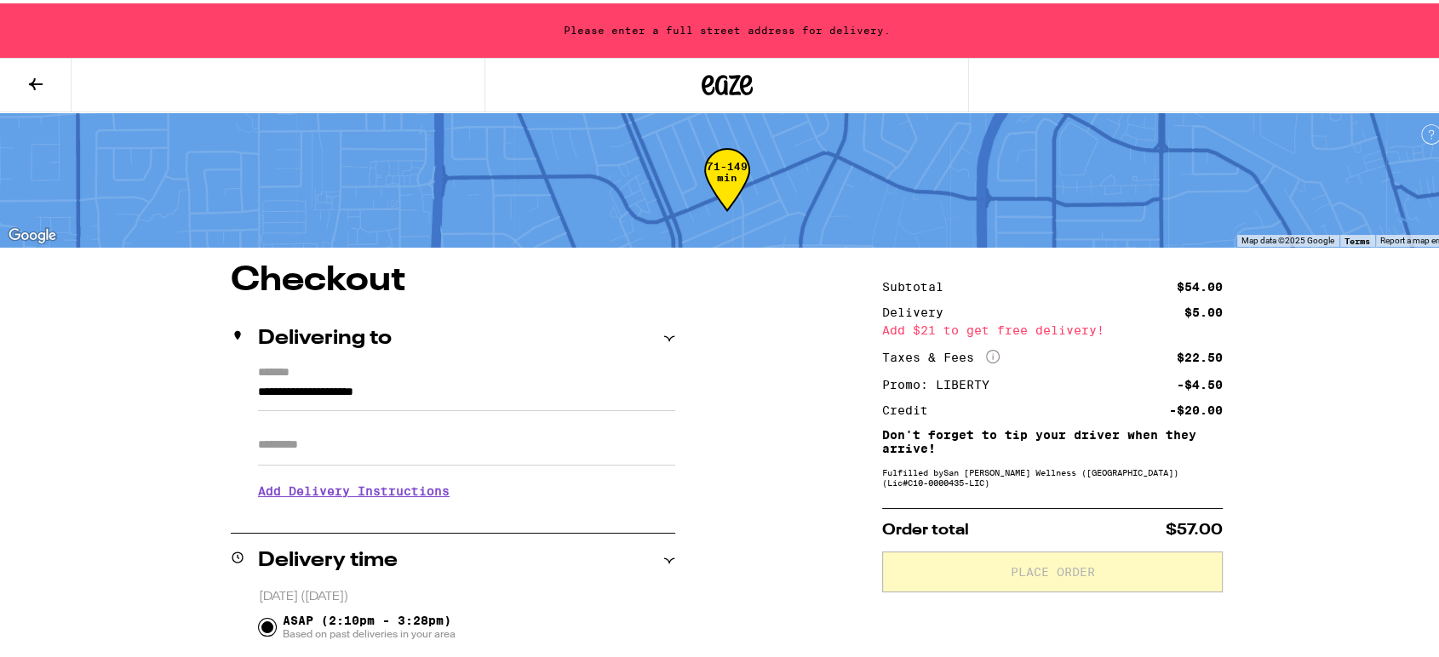
scroll to position [95, 0]
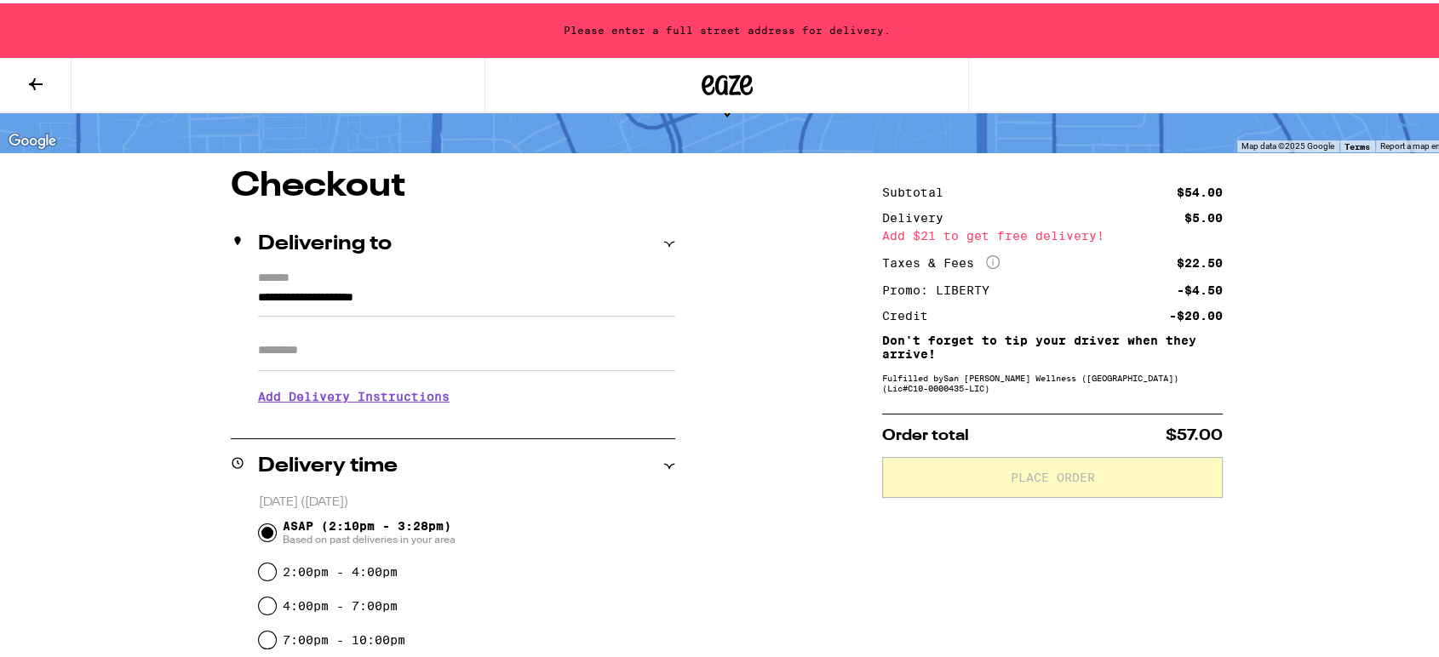
click at [258, 291] on input "**********" at bounding box center [466, 298] width 417 height 29
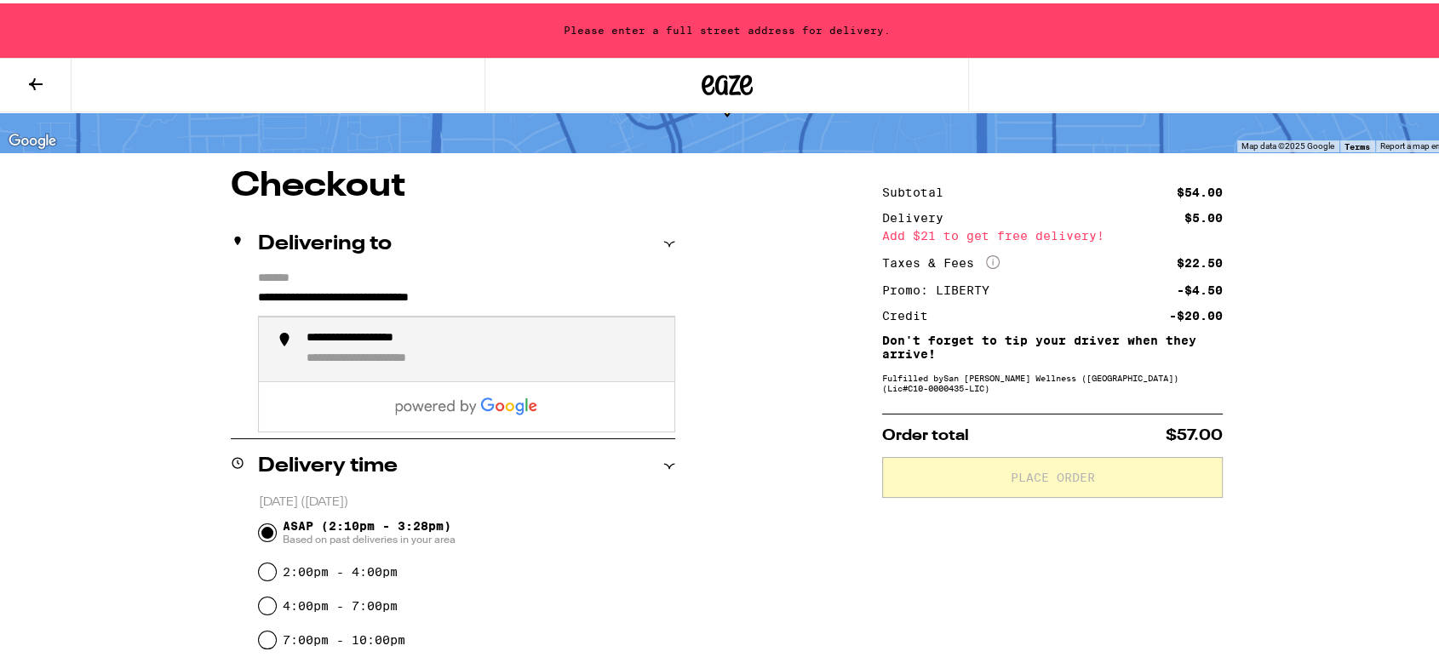
click at [388, 344] on div "**********" at bounding box center [384, 336] width 154 height 16
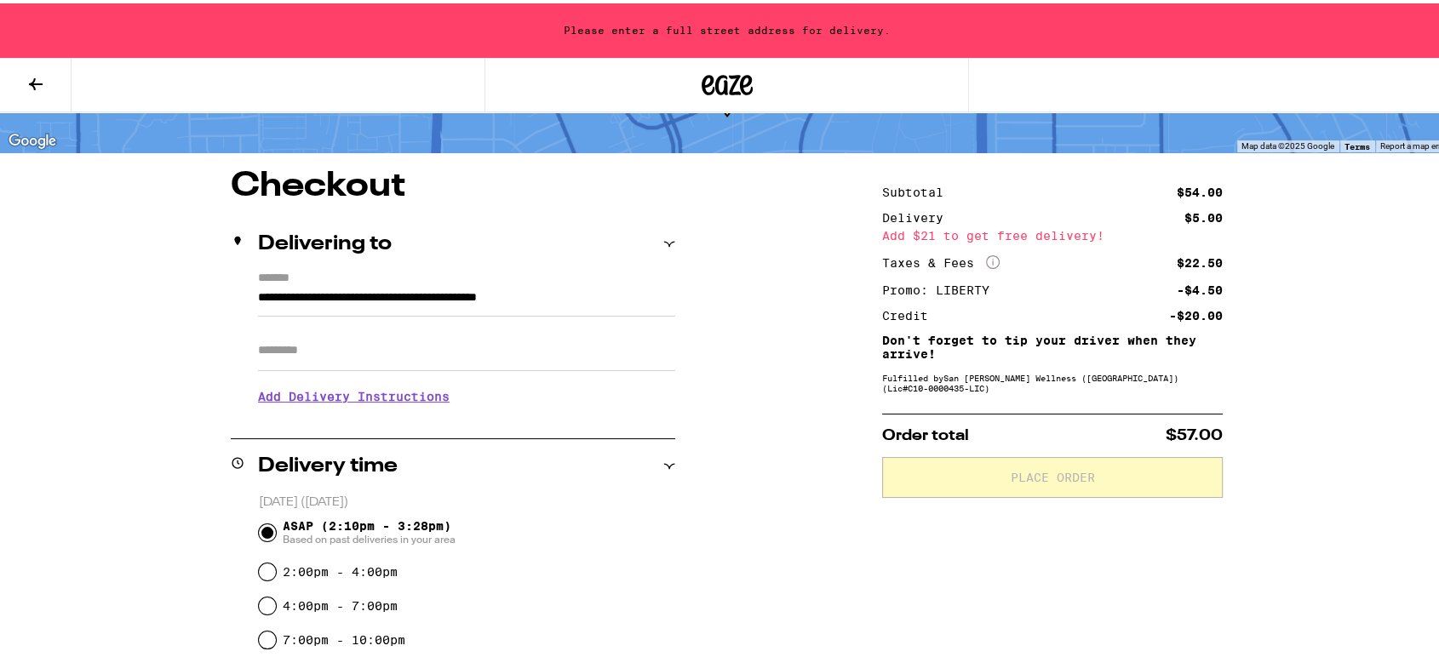
type input "**********"
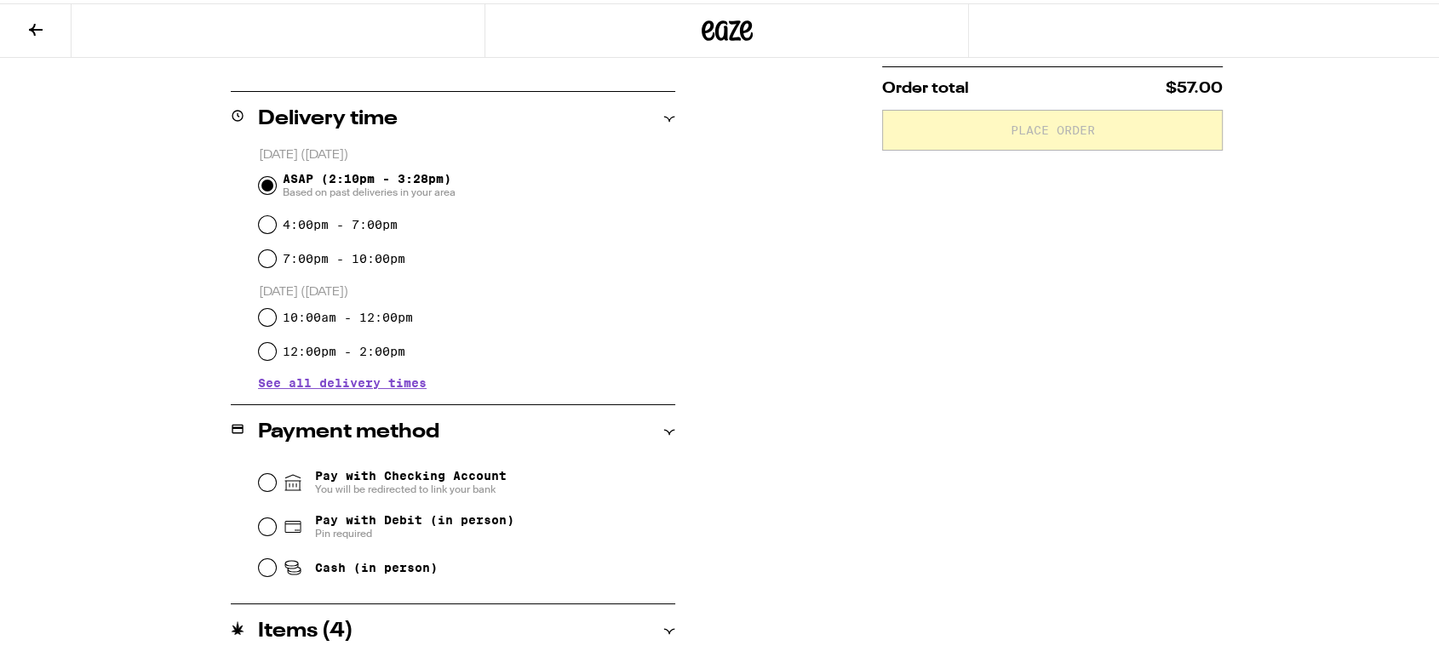
scroll to position [418, 0]
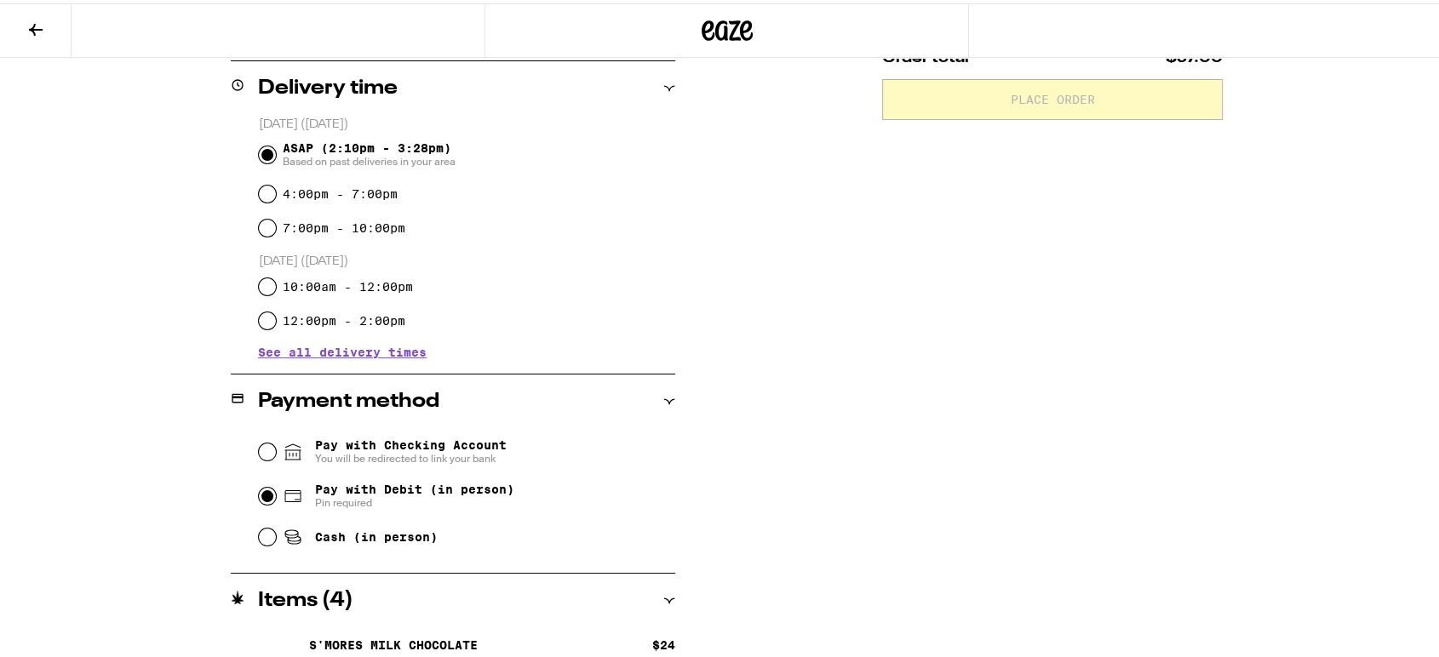
click at [259, 495] on input "Pay with Debit (in person) Pin required" at bounding box center [267, 492] width 17 height 17
radio input "true"
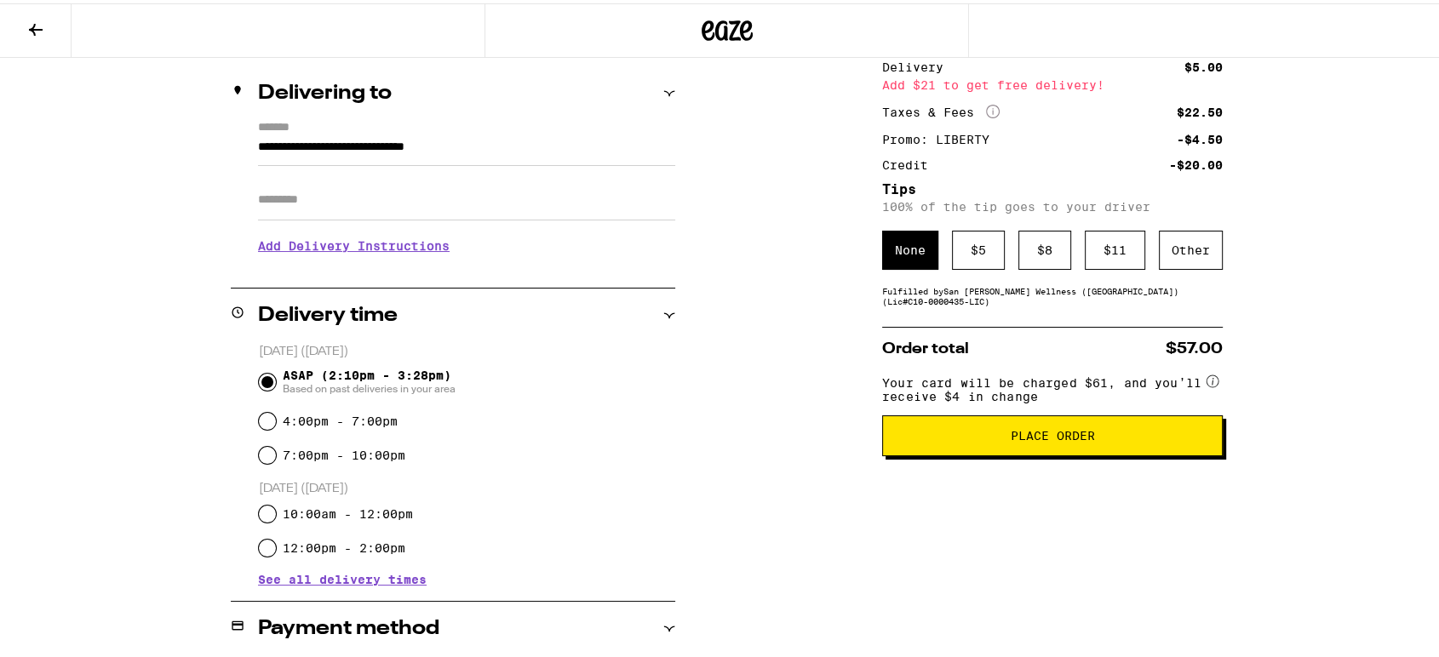
scroll to position [191, 0]
click at [1049, 439] on span "Place Order" at bounding box center [1053, 433] width 84 height 12
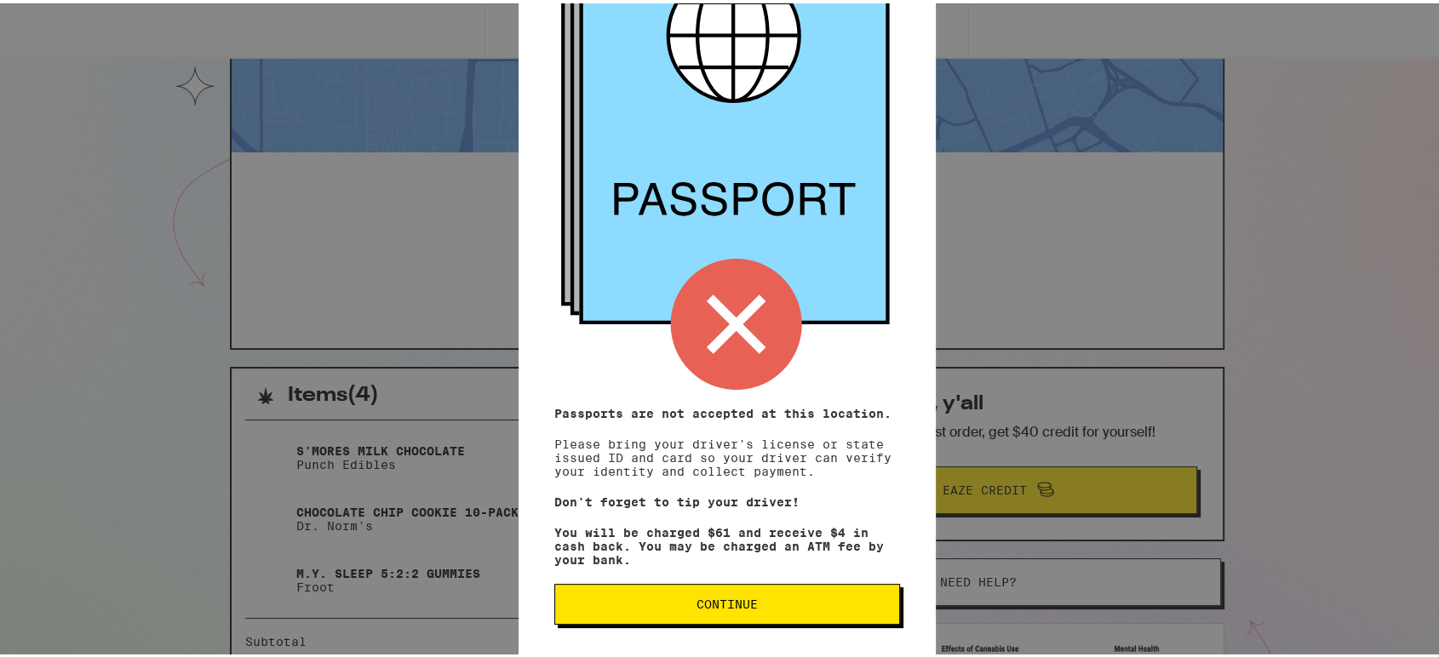
scroll to position [95, 0]
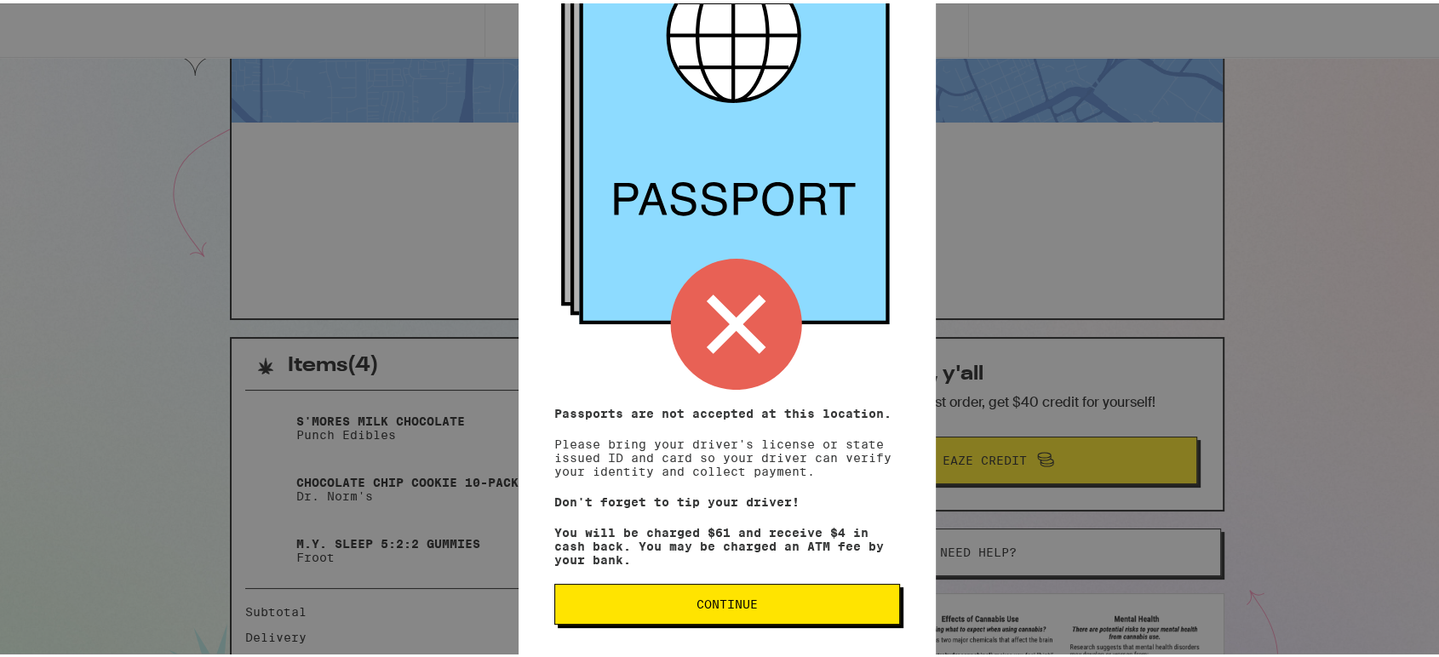
click at [756, 593] on button "Continue" at bounding box center [727, 601] width 346 height 41
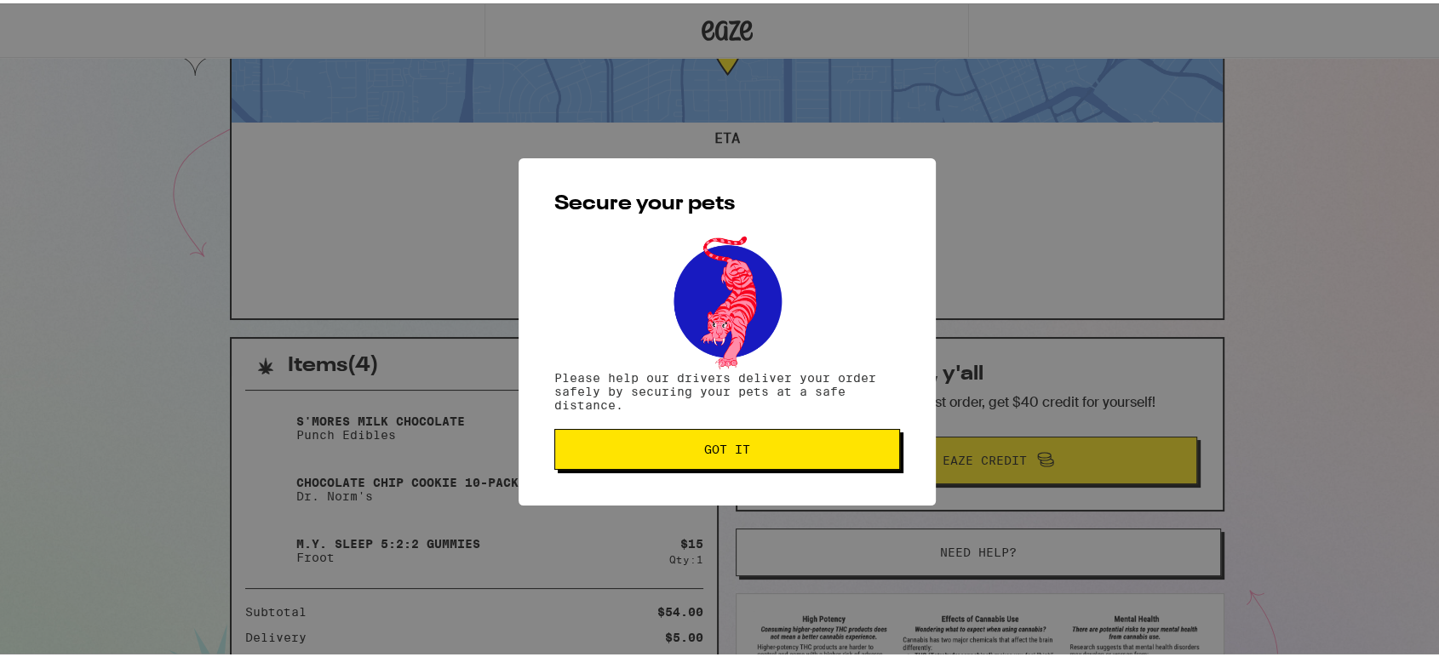
scroll to position [0, 0]
click at [704, 452] on span "Got it" at bounding box center [727, 446] width 46 height 12
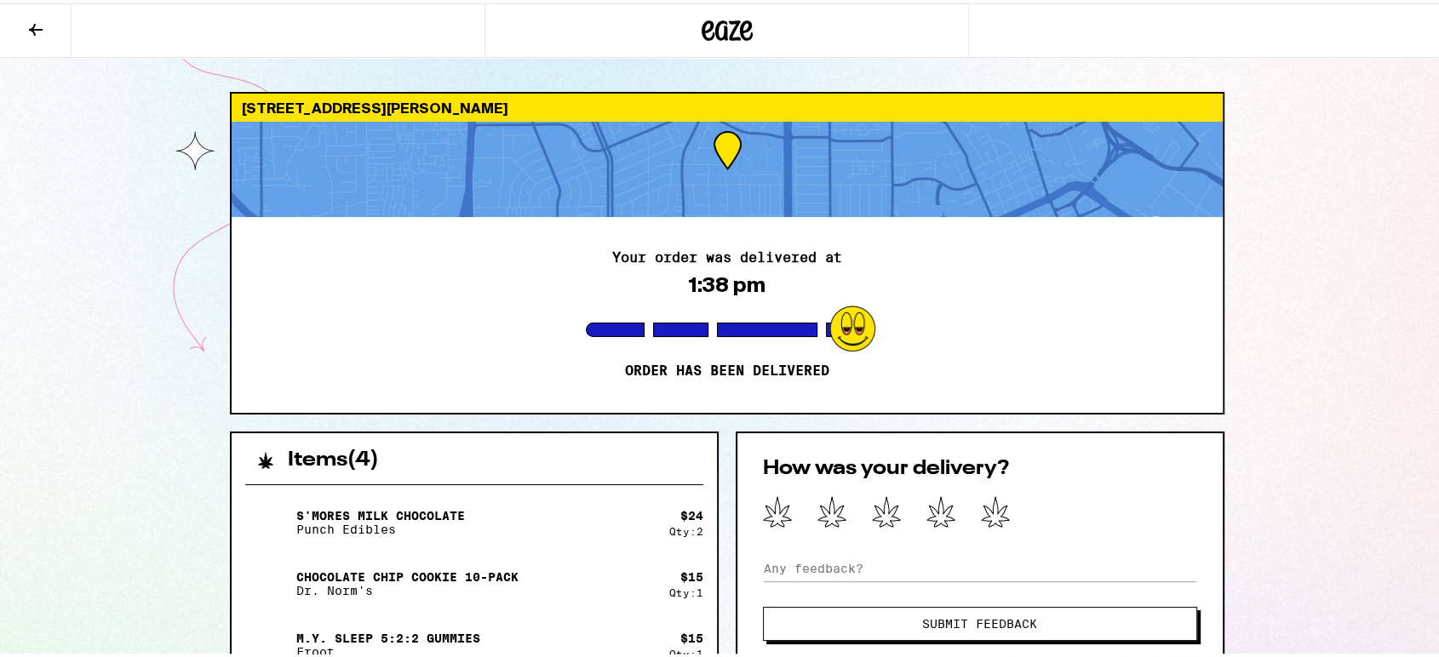
click at [36, 23] on icon at bounding box center [36, 26] width 20 height 20
